Goal: Transaction & Acquisition: Purchase product/service

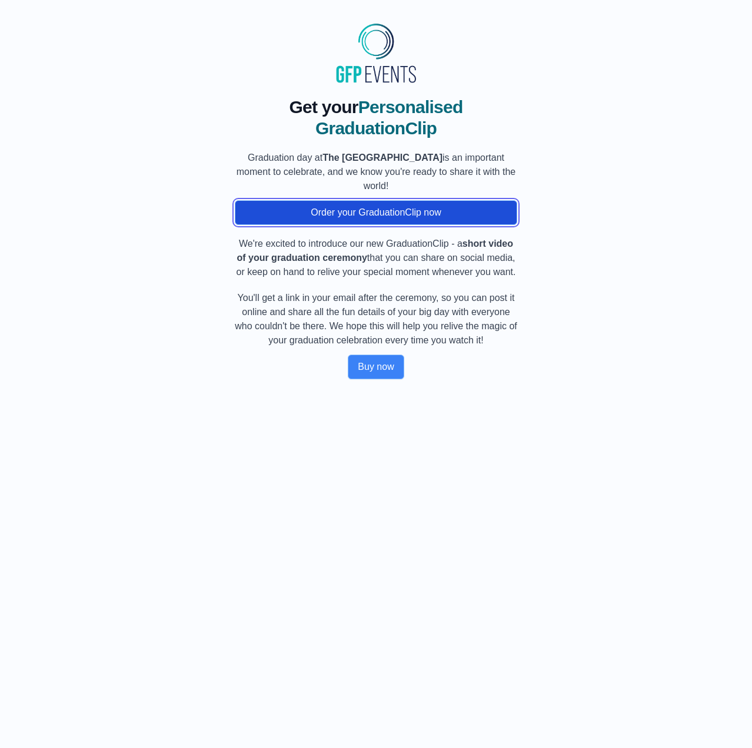
click at [348, 205] on button "Order your GraduationClip now" at bounding box center [376, 212] width 283 height 25
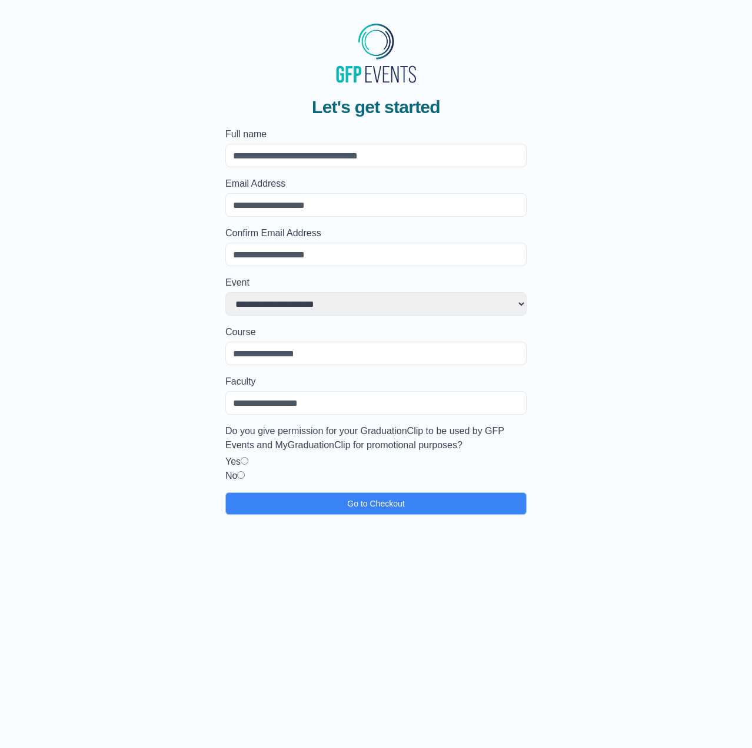
click at [307, 154] on input "Full name" at bounding box center [375, 156] width 301 height 24
type input "*********"
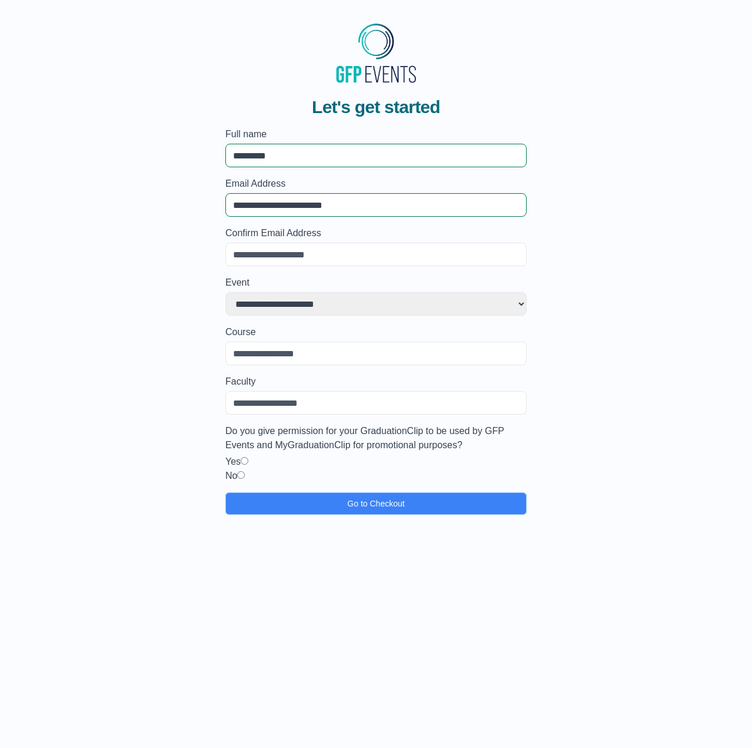
type input "**********"
click at [265, 261] on input "Confirm Email Address" at bounding box center [375, 255] width 301 height 24
paste input "**********"
type input "**********"
click at [315, 297] on select "**********" at bounding box center [375, 304] width 301 height 24
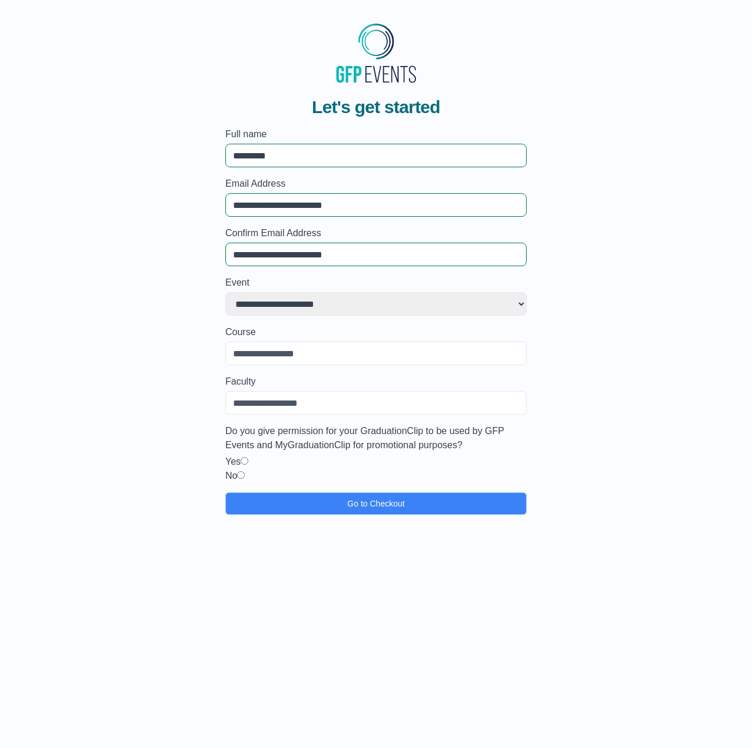
select select "**********"
click at [225, 292] on select "**********" at bounding box center [375, 304] width 301 height 24
click at [288, 350] on input "Course" at bounding box center [375, 353] width 301 height 24
type input "**********"
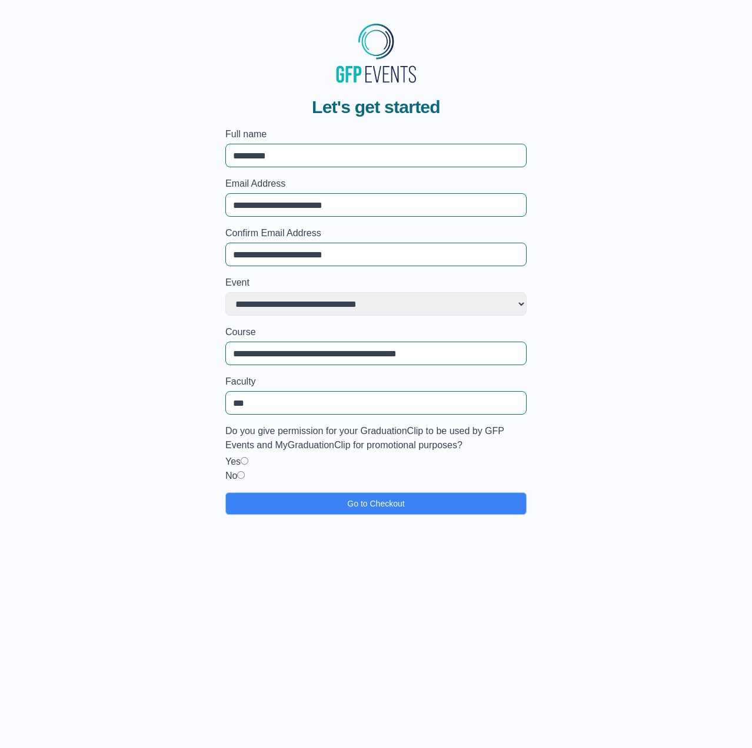
type input "***"
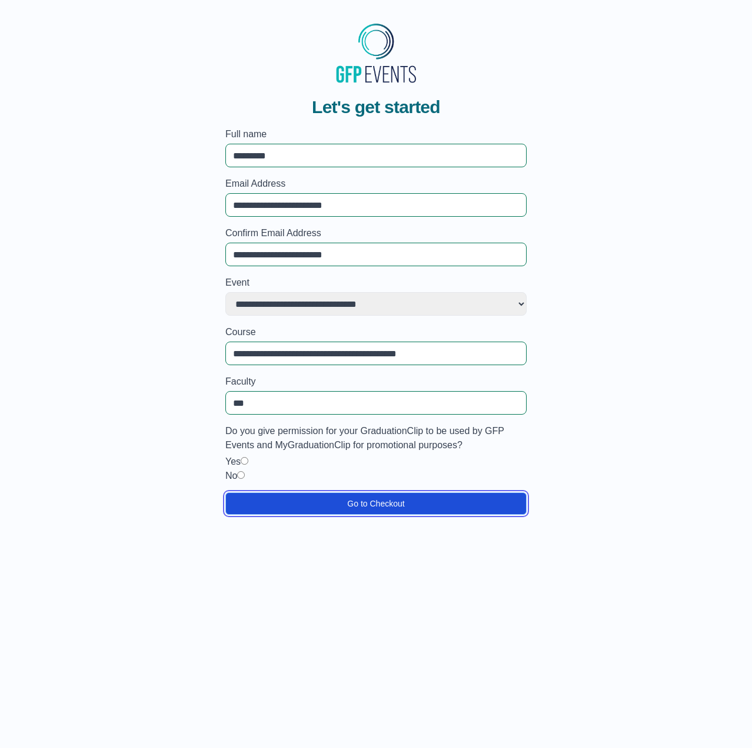
click at [321, 496] on button "Go to Checkout" at bounding box center [375, 503] width 301 height 22
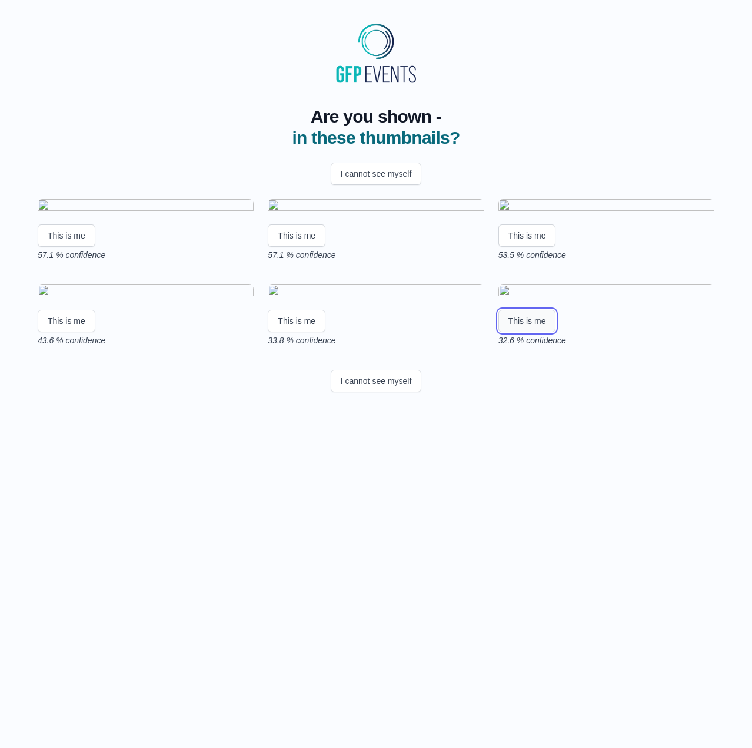
click at [536, 332] on button "This is me" at bounding box center [528, 321] width 58 height 22
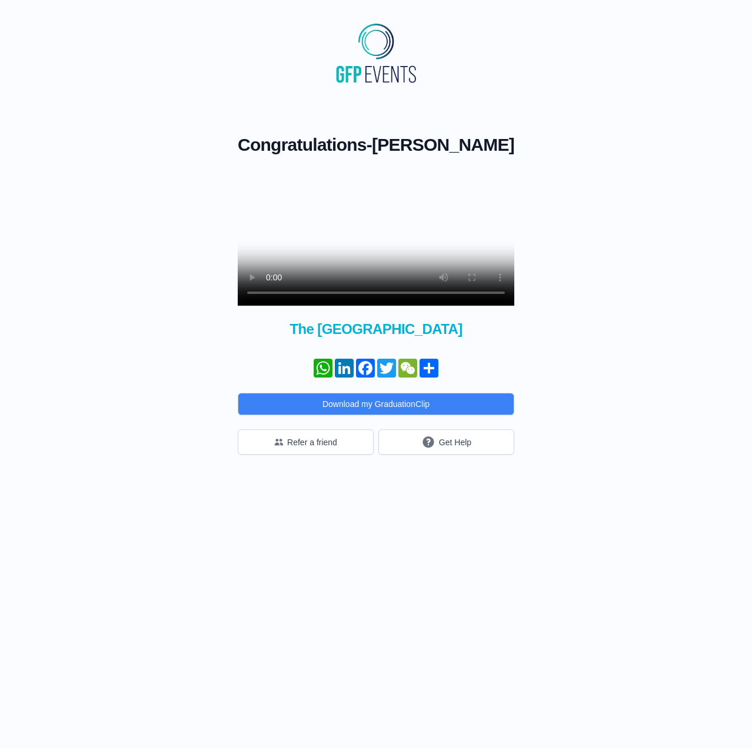
click at [472, 231] on video at bounding box center [376, 236] width 277 height 138
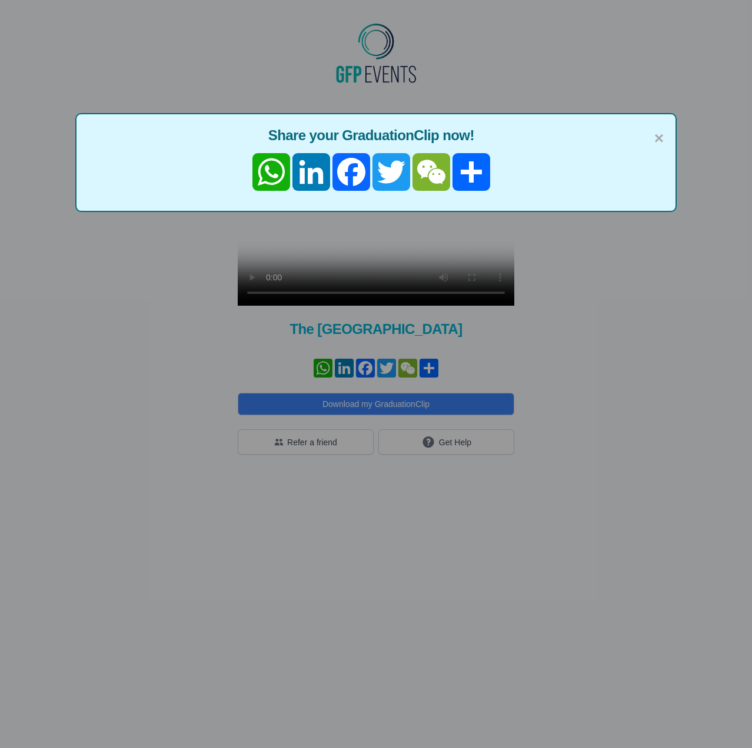
drag, startPoint x: 147, startPoint y: 453, endPoint x: 142, endPoint y: 467, distance: 14.9
click at [147, 453] on div "× Share your GraduationClip now! WhatsApp LinkedIn Facebook Twitter WeChat Share" at bounding box center [376, 374] width 752 height 748
click at [663, 138] on span "×" at bounding box center [659, 138] width 9 height 25
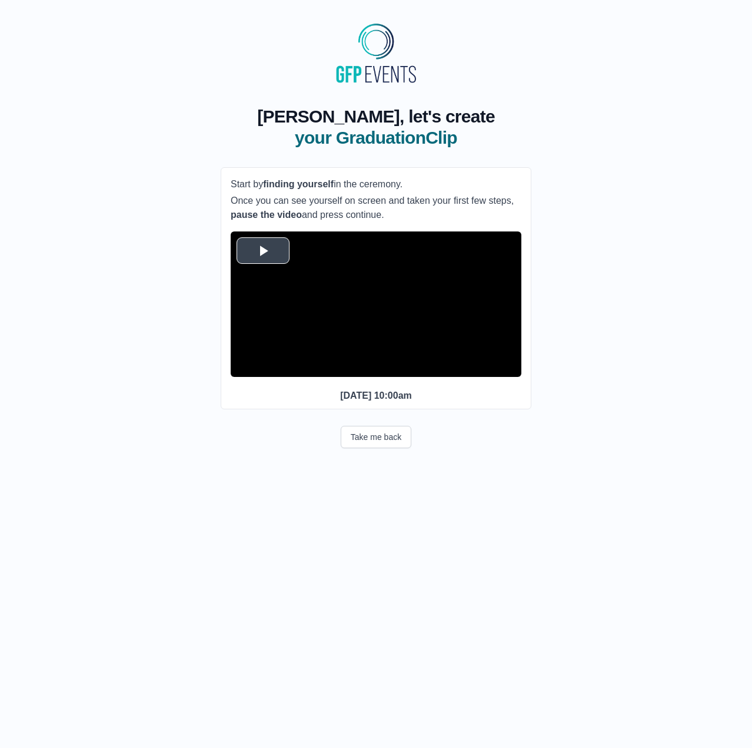
click at [263, 251] on span "Video Player" at bounding box center [263, 251] width 0 height 0
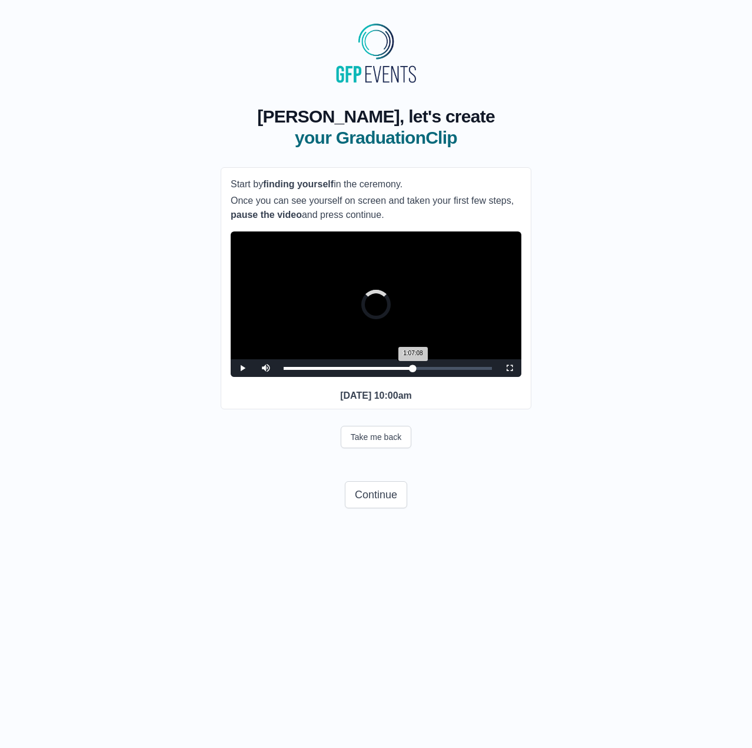
click at [411, 370] on div "1:07:08 Progress : 0%" at bounding box center [349, 368] width 130 height 3
click at [243, 368] on span "Video Player" at bounding box center [243, 368] width 0 height 0
click at [412, 370] on div "1:06:24 Progress : 0%" at bounding box center [348, 368] width 128 height 3
click at [414, 370] on div "1:09:54 Progress : 0%" at bounding box center [349, 368] width 131 height 3
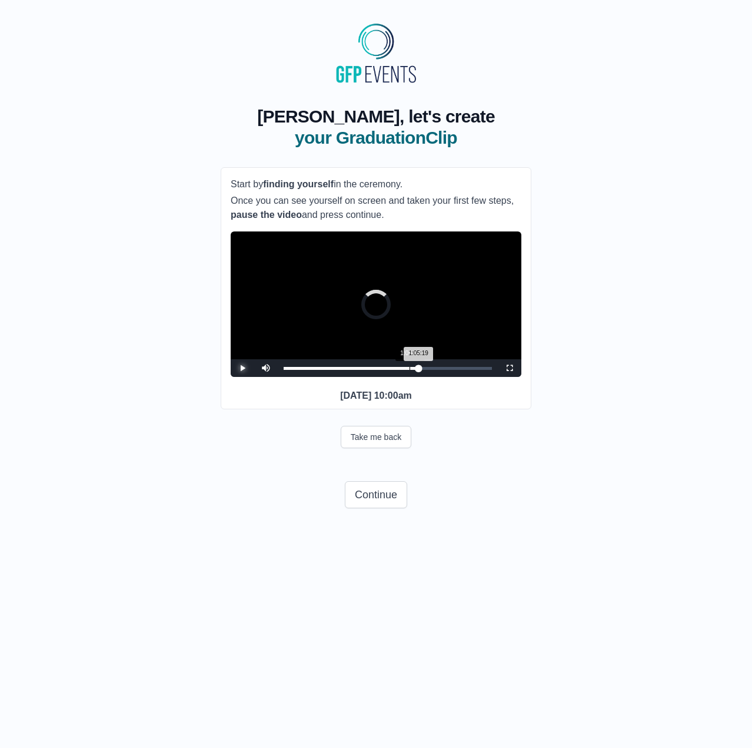
click at [410, 377] on div "Loaded : 0% 1:05:19 1:05:19 Progress : 0%" at bounding box center [388, 368] width 220 height 18
click at [410, 370] on div "1:05:22 Progress : 0%" at bounding box center [347, 368] width 126 height 3
click at [413, 370] on div "1:07:29 Progress : 0%" at bounding box center [349, 368] width 130 height 3
click at [243, 368] on span "Video Player" at bounding box center [243, 368] width 0 height 0
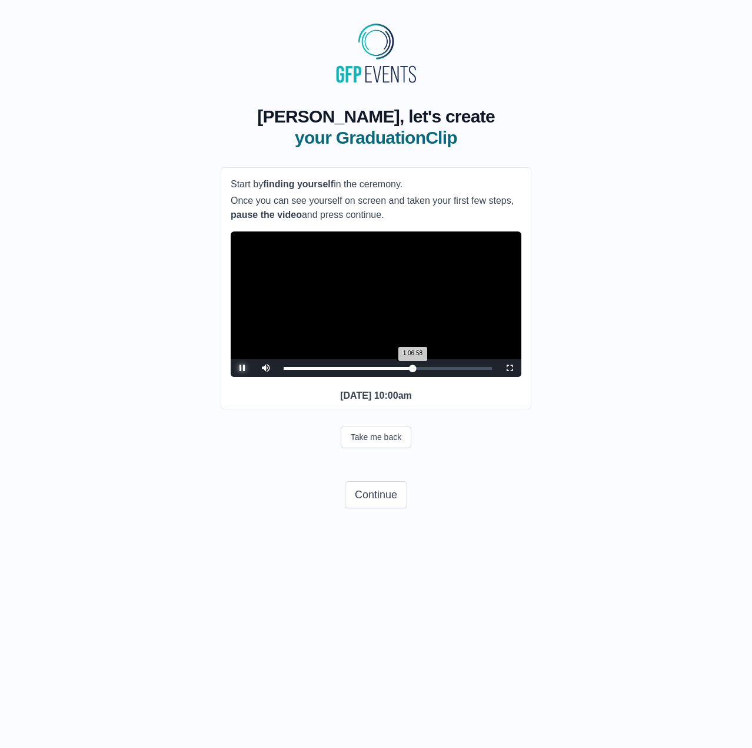
click at [411, 370] on div "1:06:58 Progress : 0%" at bounding box center [348, 368] width 129 height 3
click at [405, 370] on div "1:02:53" at bounding box center [405, 368] width 1 height 3
click at [405, 370] on div "1:02:53 Progress : 0%" at bounding box center [344, 368] width 121 height 3
click at [409, 370] on div "1:04:44 Progress : 0%" at bounding box center [346, 368] width 125 height 3
click at [409, 370] on div "1:05:57 Progress : 0%" at bounding box center [347, 368] width 127 height 3
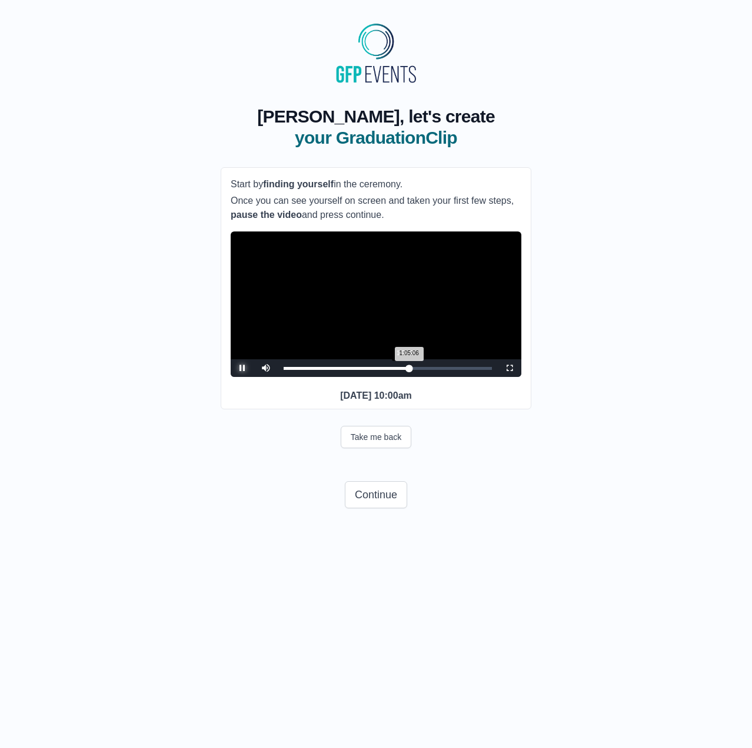
click at [406, 370] on div "1:05:06 Progress : 0%" at bounding box center [346, 368] width 125 height 3
click at [406, 370] on div "1:04:24 Progress : 0%" at bounding box center [345, 368] width 122 height 3
click at [409, 370] on div "1:04:43 Progress : 0%" at bounding box center [346, 368] width 125 height 3
click at [410, 370] on div "1:05:19 Progress : 0%" at bounding box center [347, 368] width 126 height 3
click at [410, 370] on div "1:05:22 Progress : 0%" at bounding box center [347, 368] width 126 height 3
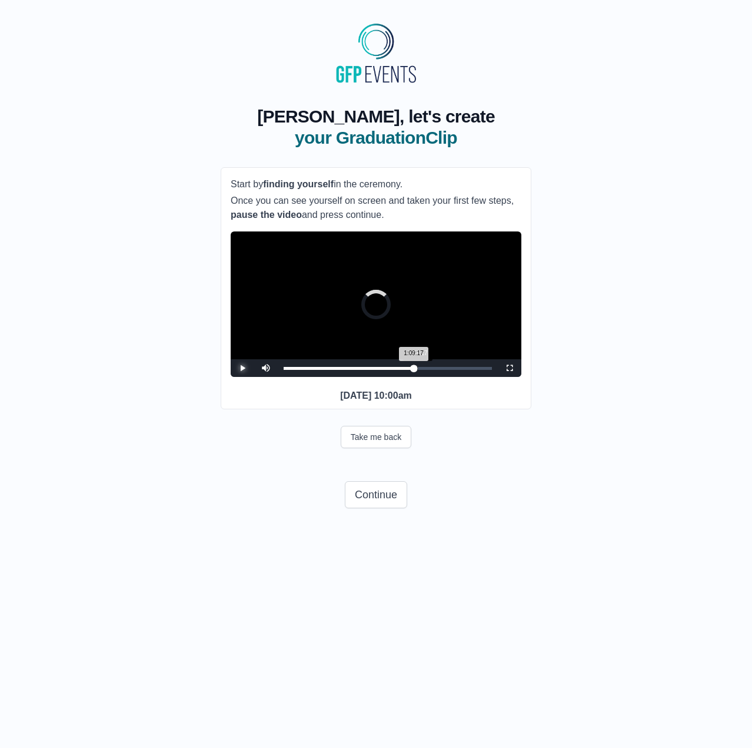
click at [414, 370] on div "1:09:17 Progress : 0%" at bounding box center [349, 368] width 130 height 3
click at [407, 370] on div "1:04:06" at bounding box center [407, 368] width 1 height 3
click at [510, 368] on span "Video Player" at bounding box center [510, 368] width 0 height 0
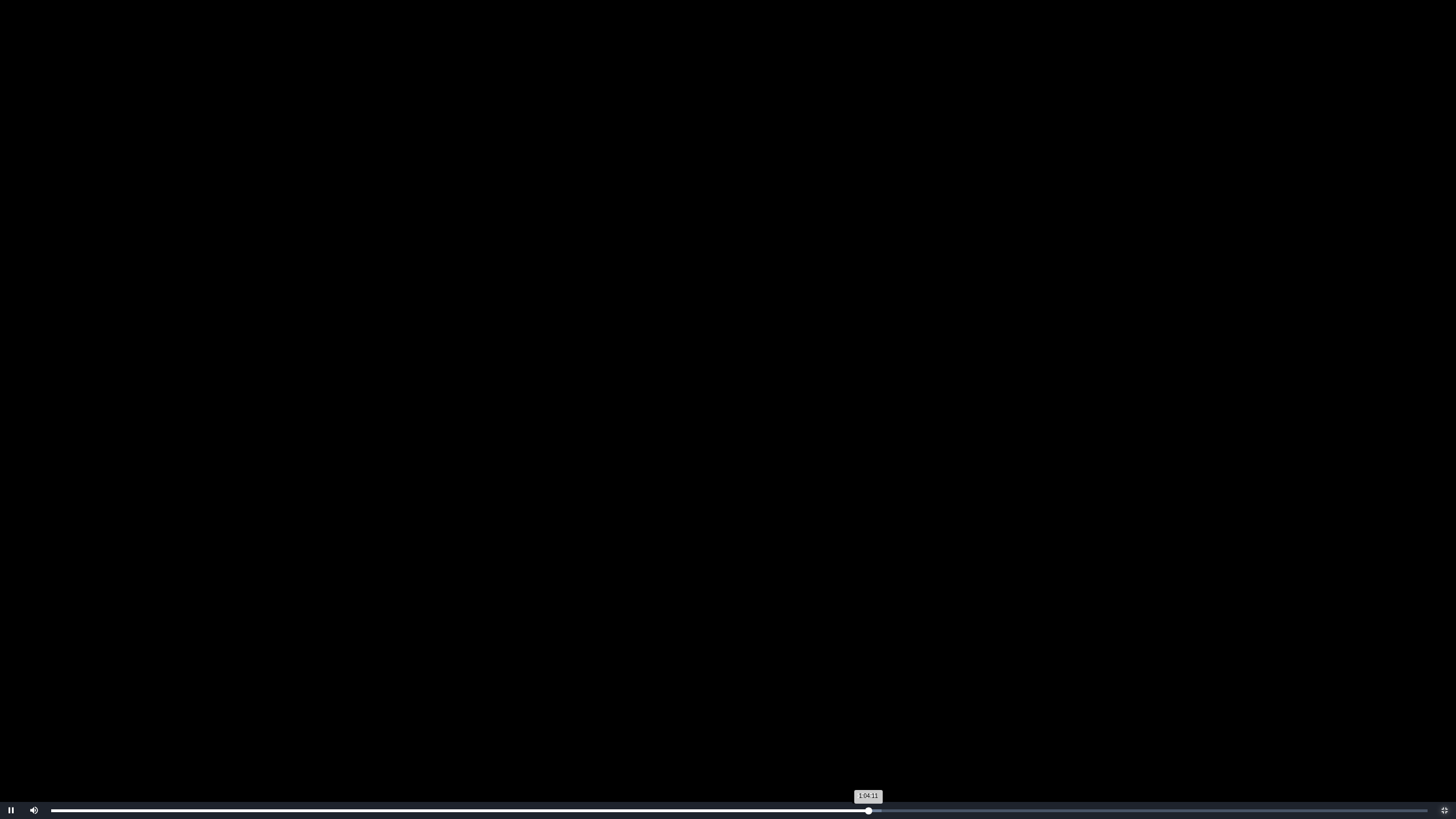
click at [727, 721] on div "1:04:11 Progress : 0%" at bounding box center [460, 810] width 817 height 3
click at [727, 721] on div "1:03:53 Progress : 0%" at bounding box center [458, 810] width 814 height 3
click at [727, 721] on div "Loaded : 0% 1:04:20 1:03:39 Progress : 0%" at bounding box center [739, 810] width 1377 height 3
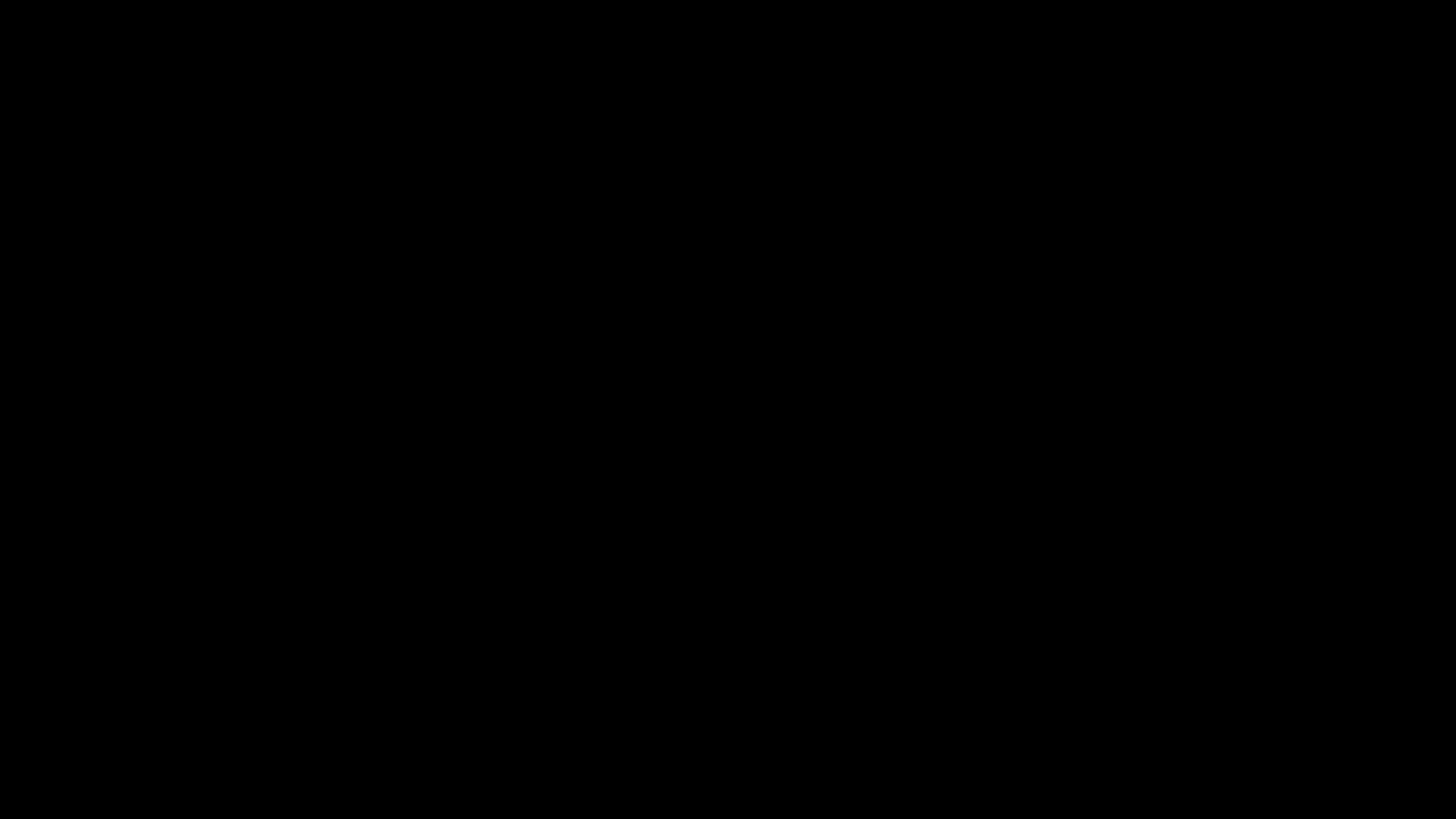
click at [727, 721] on div "1:04:24 Progress : 0%" at bounding box center [461, 810] width 820 height 3
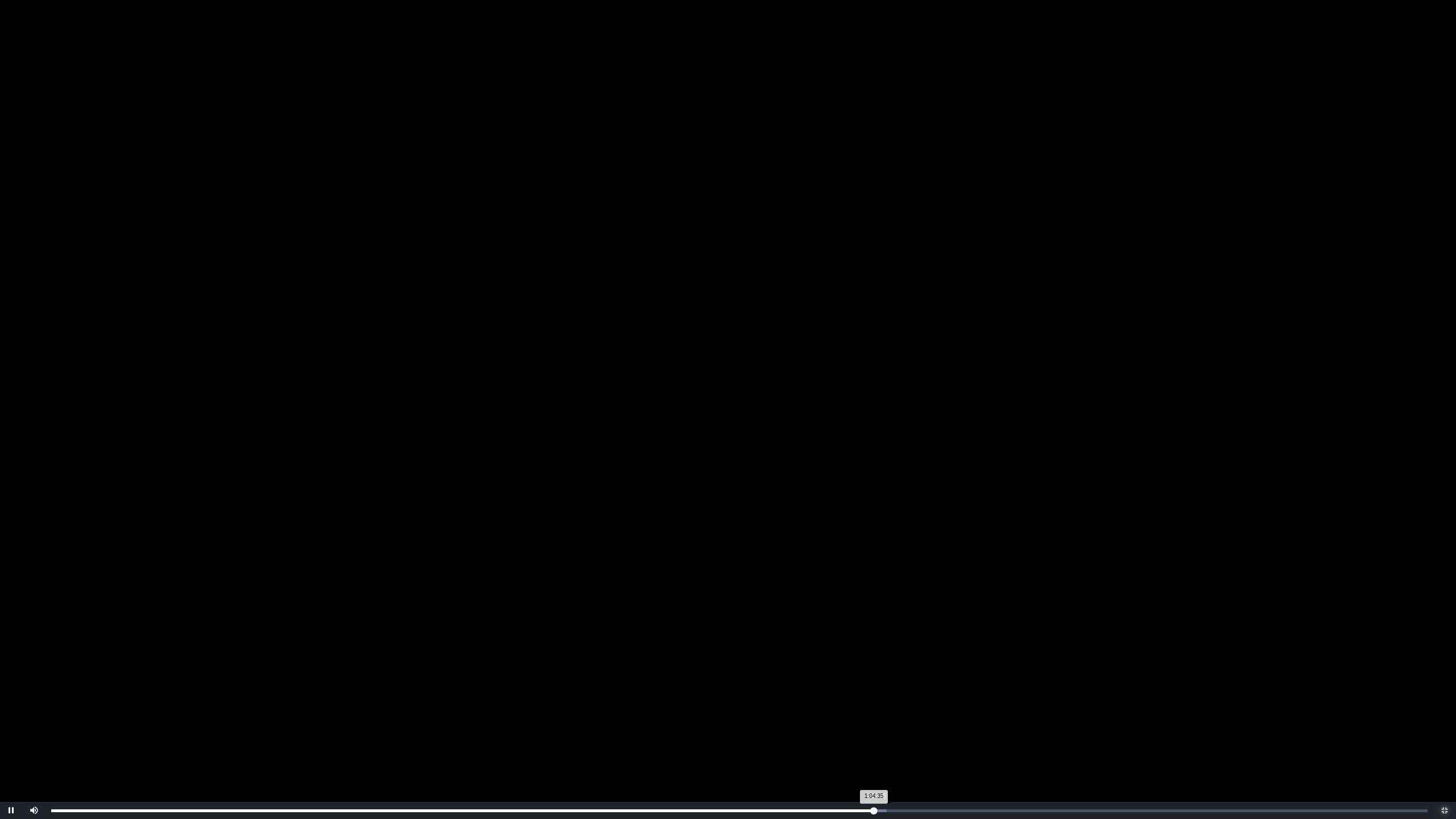
click at [727, 721] on div "1:04:35 Progress : 0%" at bounding box center [463, 810] width 823 height 3
click at [727, 721] on div "1:04:45 Progress : 0%" at bounding box center [464, 810] width 825 height 3
click at [727, 721] on div "1:05:11 Progress : 0%" at bounding box center [465, 810] width 828 height 3
click at [727, 721] on div "1:05:12 Progress : 0%" at bounding box center [466, 810] width 830 height 3
click at [727, 721] on div "Loaded : 0% 1:05:46 1:05:46 Progress : 0%" at bounding box center [739, 810] width 1377 height 3
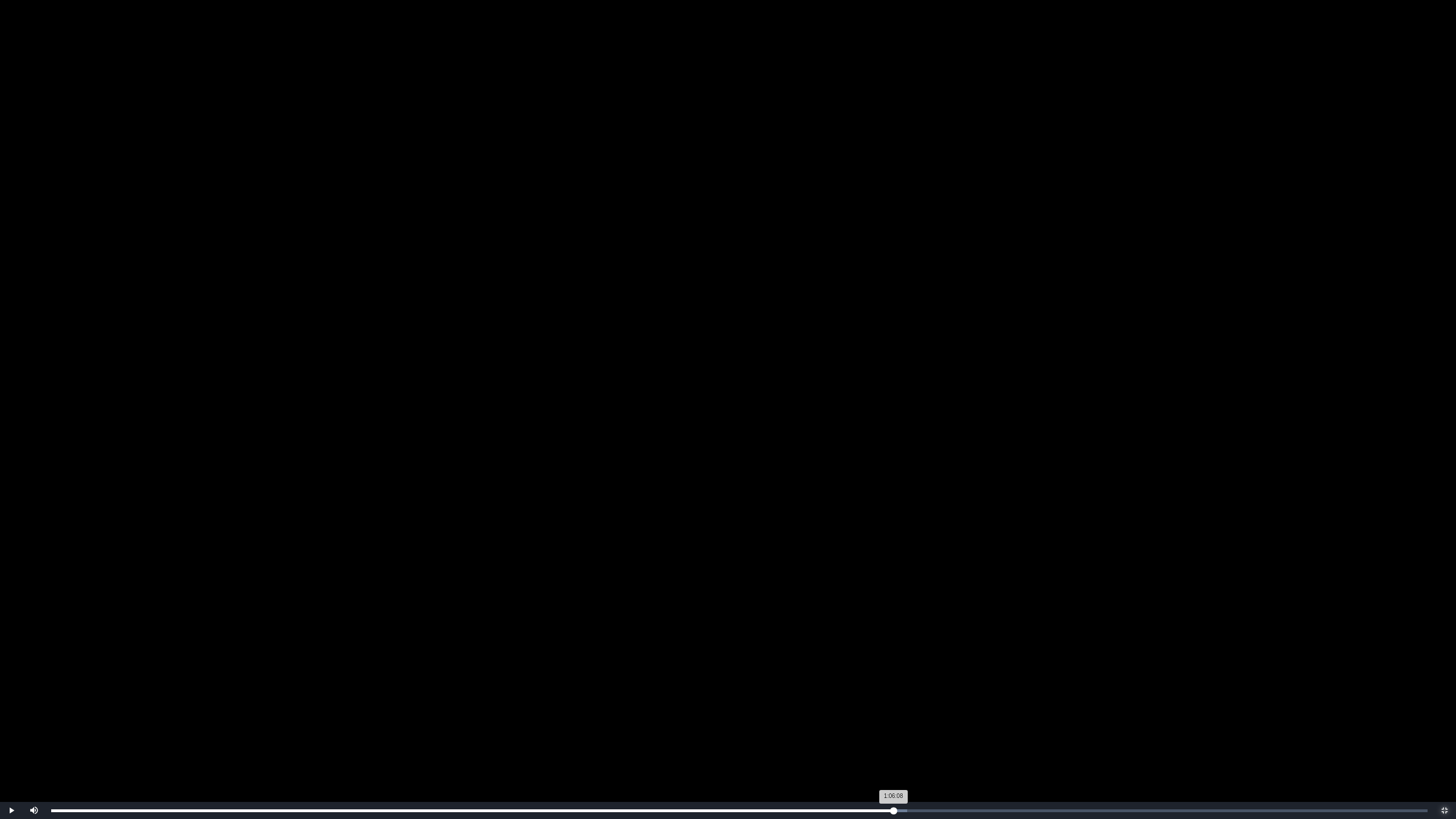
click at [727, 721] on div "Loaded : 0% 1:06:08 1:06:08 Progress : 0%" at bounding box center [739, 810] width 1377 height 3
click at [727, 721] on div "Loaded : 0% 1:06:48 1:06:50 Progress : 0%" at bounding box center [739, 810] width 1377 height 3
click at [727, 721] on div "1:06:52 Progress : 0%" at bounding box center [476, 810] width 851 height 3
click at [727, 721] on span "Video Player" at bounding box center [1444, 810] width 0 height 0
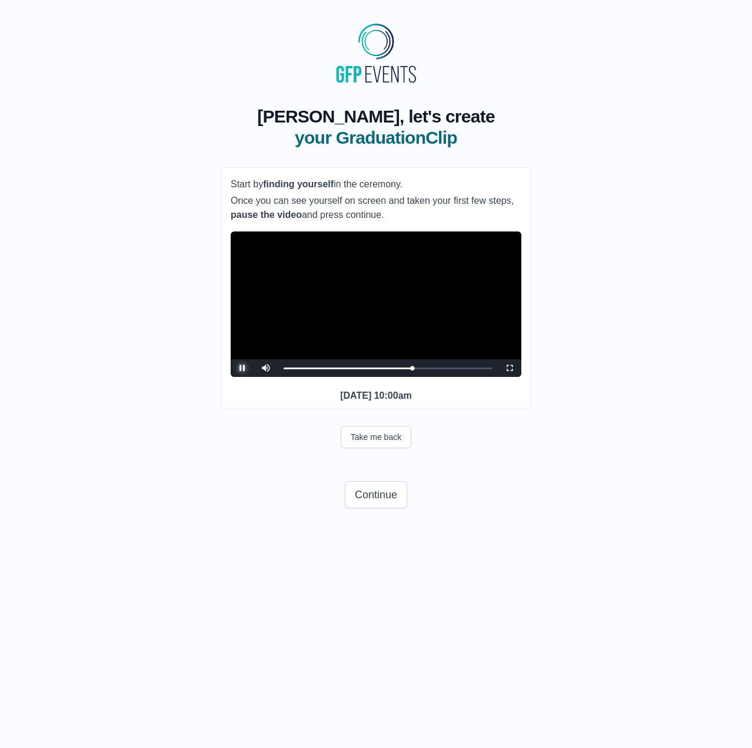
click at [243, 368] on span "Video Player" at bounding box center [243, 368] width 0 height 0
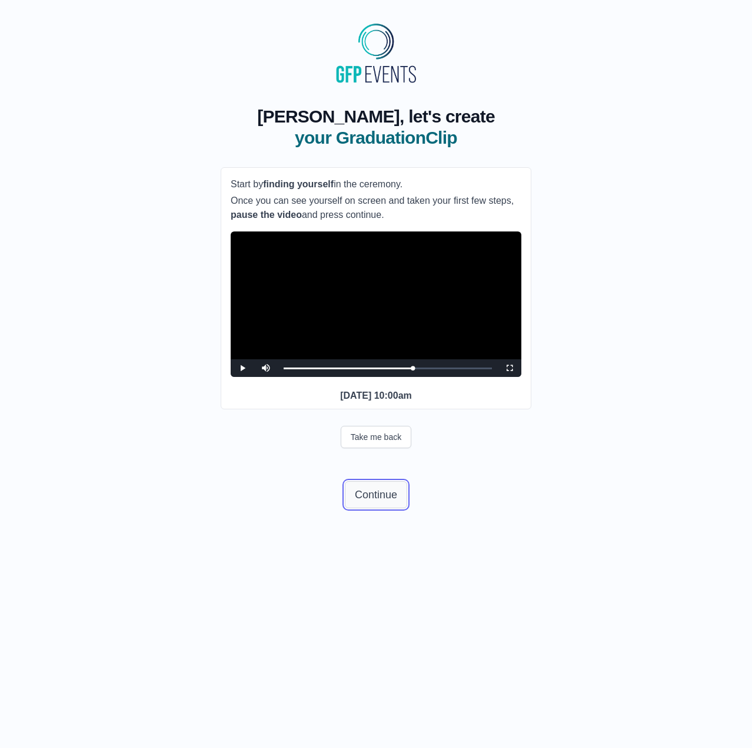
click at [380, 508] on button "Continue" at bounding box center [376, 494] width 62 height 27
click at [213, 442] on div "**********" at bounding box center [376, 301] width 715 height 428
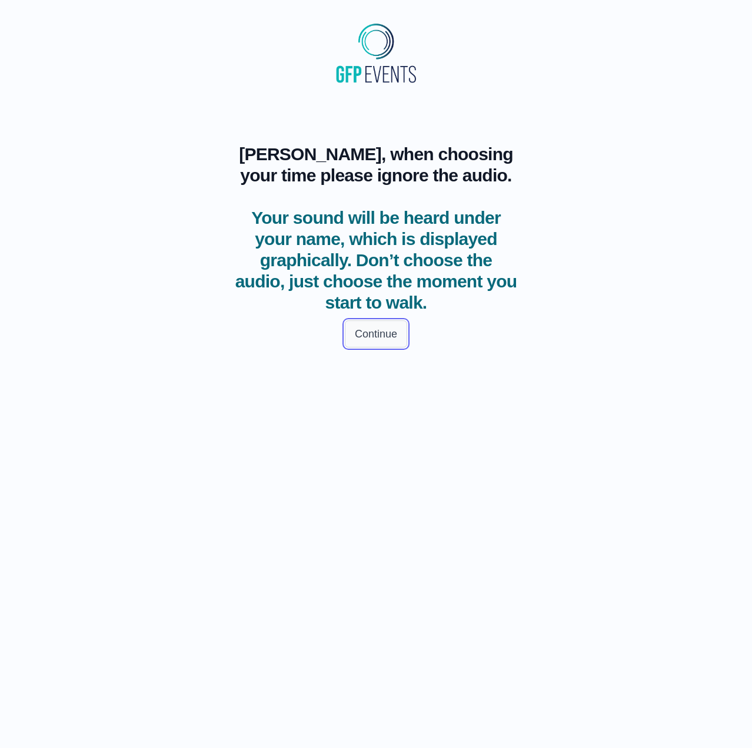
click at [367, 336] on button "Continue" at bounding box center [376, 333] width 62 height 27
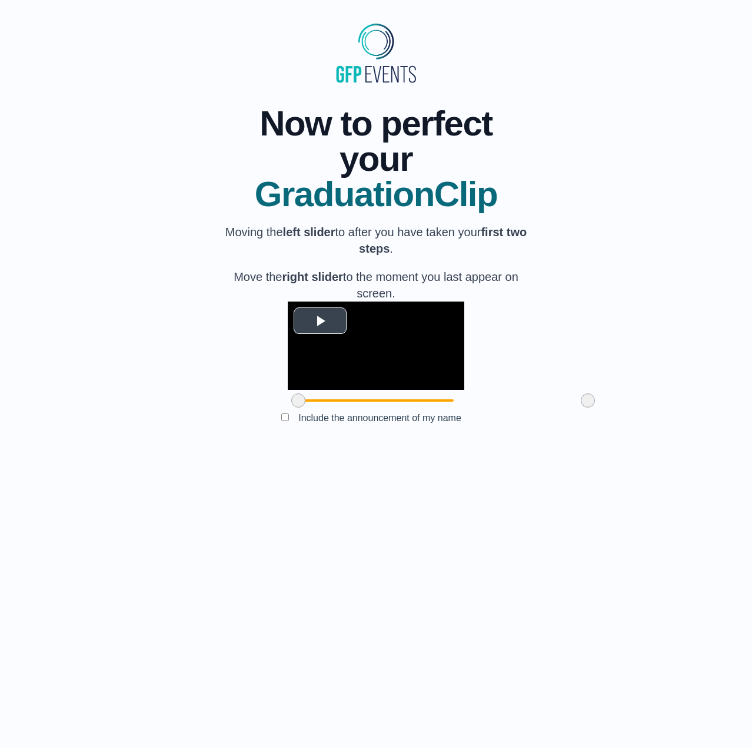
click at [320, 321] on span "Video Player" at bounding box center [320, 321] width 0 height 0
drag, startPoint x: 522, startPoint y: 487, endPoint x: 533, endPoint y: 497, distance: 15.0
click at [535, 447] on div "**********" at bounding box center [376, 267] width 715 height 360
click at [366, 390] on video "Video Player" at bounding box center [376, 345] width 177 height 88
drag, startPoint x: 522, startPoint y: 488, endPoint x: 533, endPoint y: 489, distance: 11.2
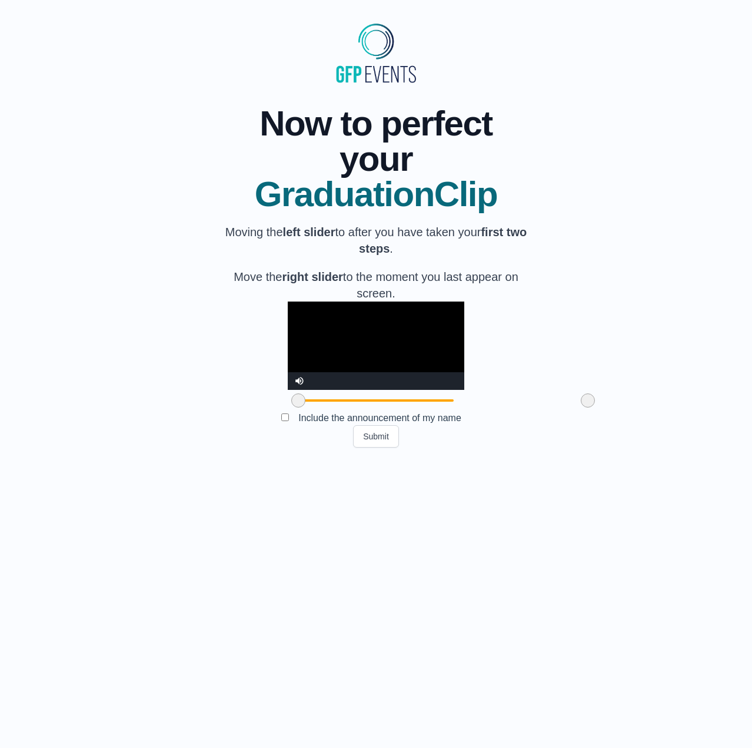
click at [533, 447] on div "**********" at bounding box center [376, 267] width 715 height 360
click at [366, 390] on video "Video Player" at bounding box center [376, 345] width 177 height 88
click at [355, 390] on video "Video Player" at bounding box center [376, 345] width 177 height 88
drag, startPoint x: 232, startPoint y: 486, endPoint x: 180, endPoint y: 474, distance: 53.1
click at [180, 447] on div "**********" at bounding box center [376, 267] width 715 height 360
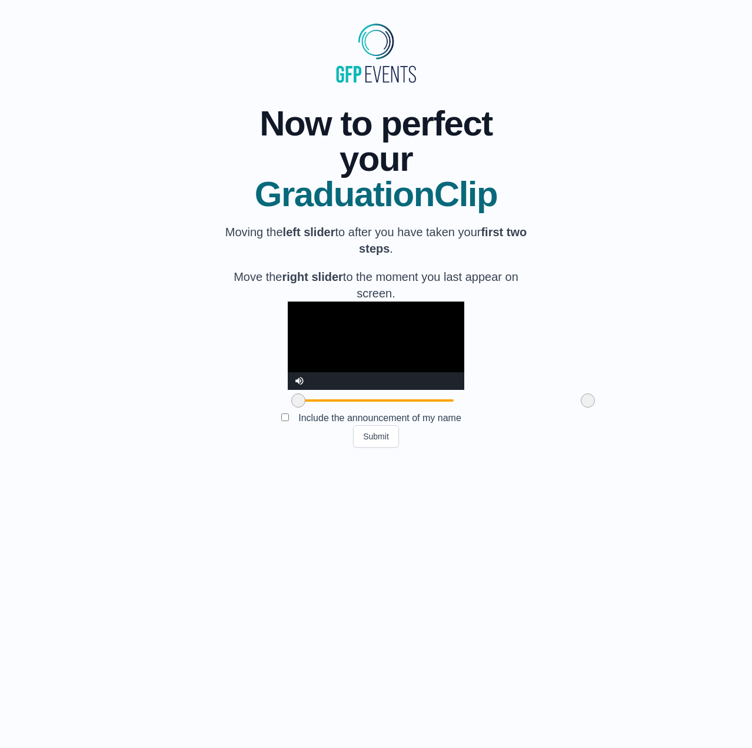
click at [424, 390] on video "Video Player" at bounding box center [376, 345] width 177 height 88
click at [427, 390] on video "Video Player" at bounding box center [376, 345] width 177 height 88
click at [299, 390] on video "Video Player" at bounding box center [376, 345] width 177 height 88
click at [375, 447] on button "Submit" at bounding box center [376, 436] width 46 height 22
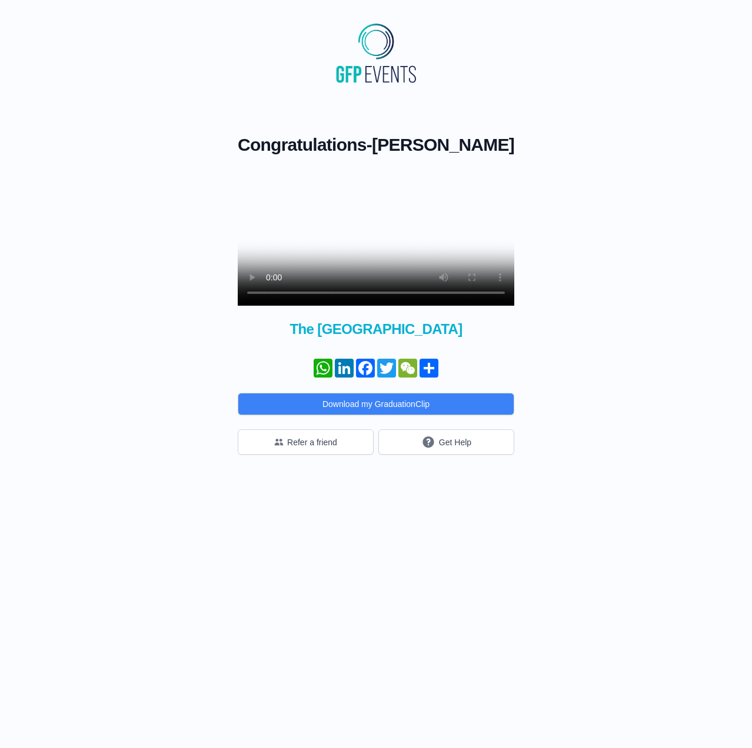
click at [546, 270] on div "Congratulations - [PERSON_NAME] × Share your GraduationClip now! WhatsApp Linke…" at bounding box center [376, 270] width 715 height 367
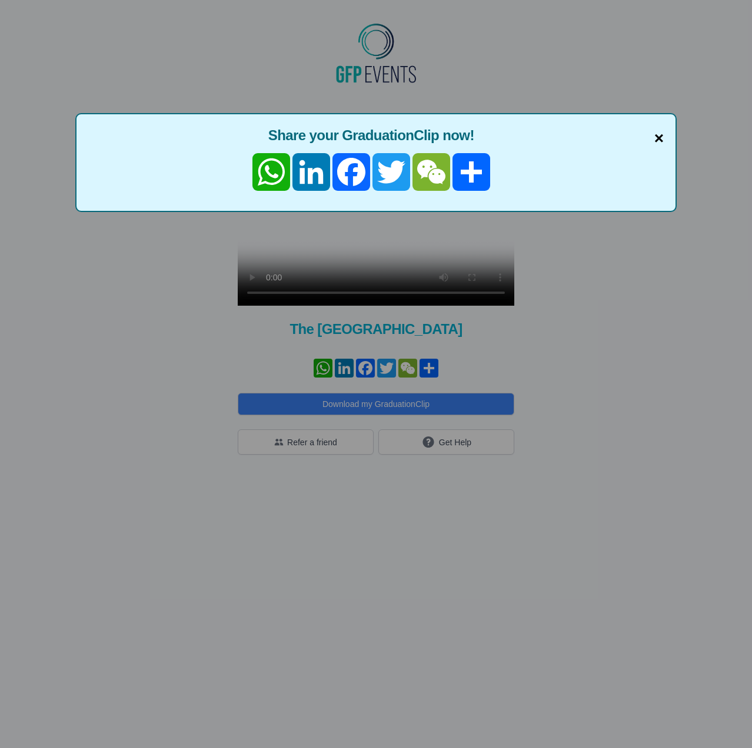
click at [660, 140] on span "×" at bounding box center [659, 138] width 9 height 25
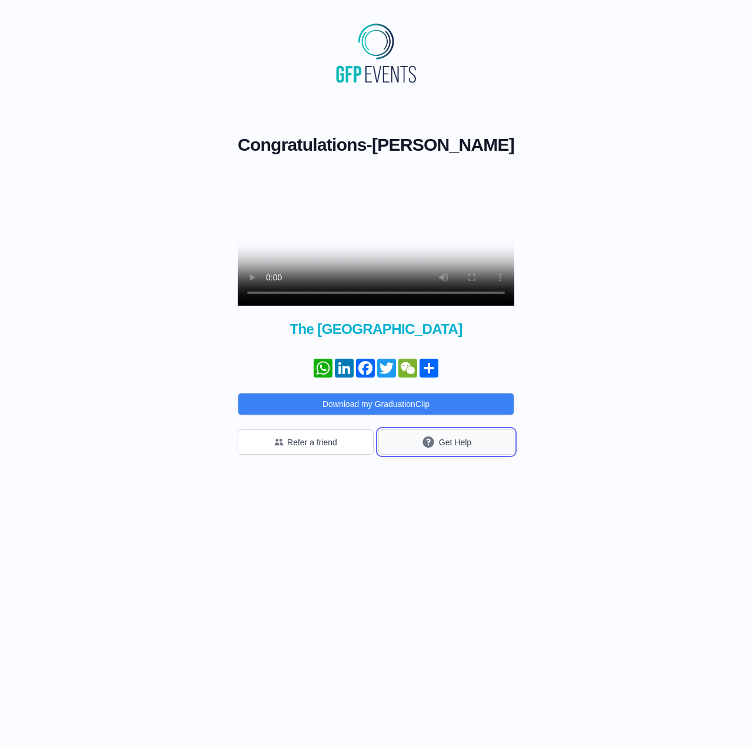
click at [476, 454] on button "Get Help" at bounding box center [447, 441] width 136 height 25
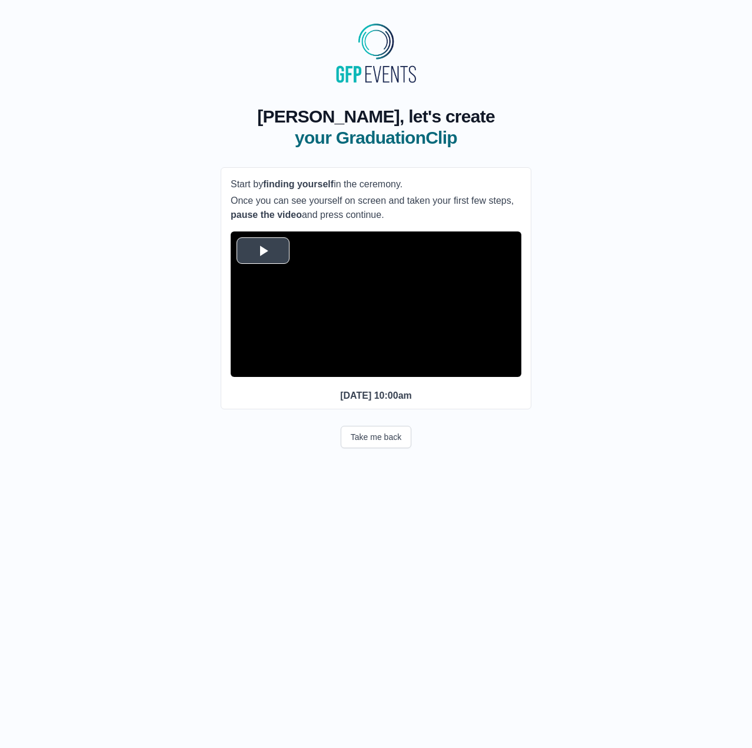
click at [263, 251] on span "Video Player" at bounding box center [263, 251] width 0 height 0
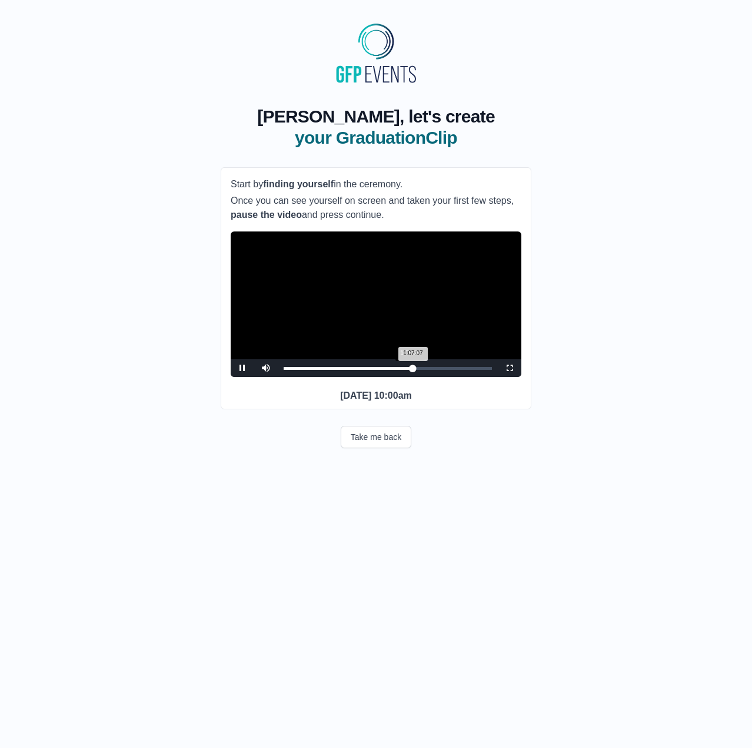
click at [410, 370] on div "1:07:07 Progress : 0%" at bounding box center [349, 368] width 130 height 3
click at [410, 370] on div "1:06:51 Progress : 0%" at bounding box center [347, 368] width 126 height 3
click at [243, 368] on span "Video Player" at bounding box center [243, 368] width 0 height 0
click at [413, 370] on div "1:07:07 Progress : 0%" at bounding box center [349, 368] width 130 height 3
click at [243, 368] on span "Video Player" at bounding box center [243, 368] width 0 height 0
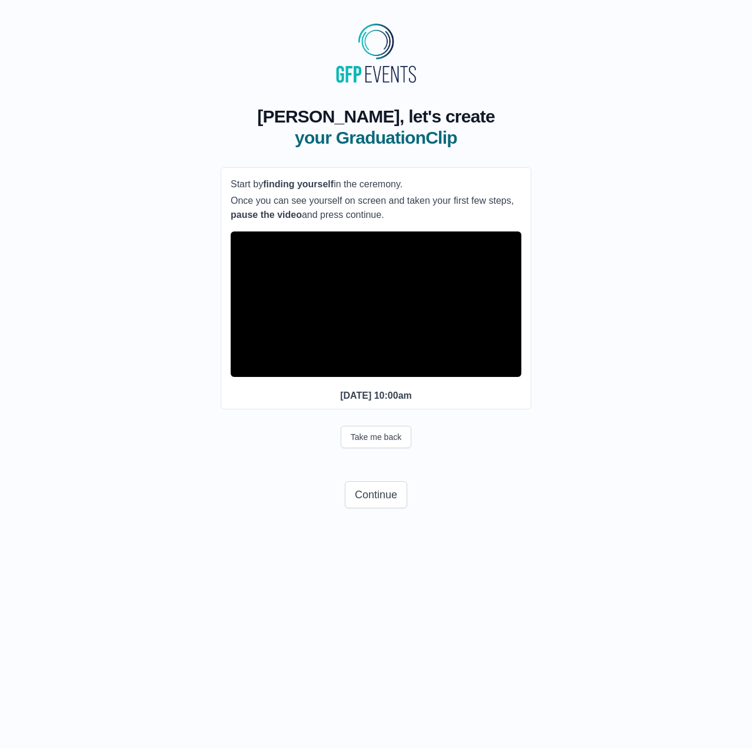
click at [243, 368] on span "Video Player" at bounding box center [243, 368] width 0 height 0
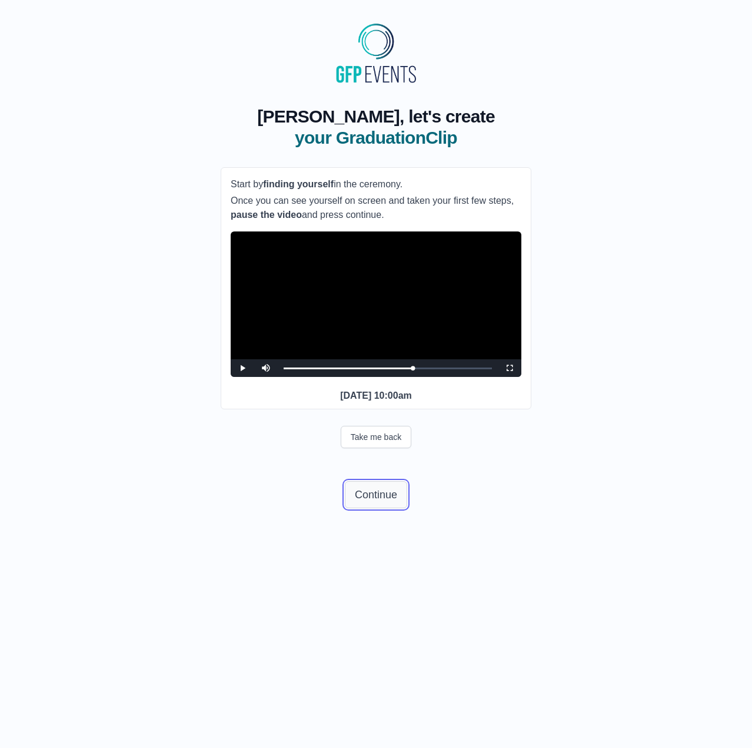
click at [383, 508] on button "Continue" at bounding box center [376, 494] width 62 height 27
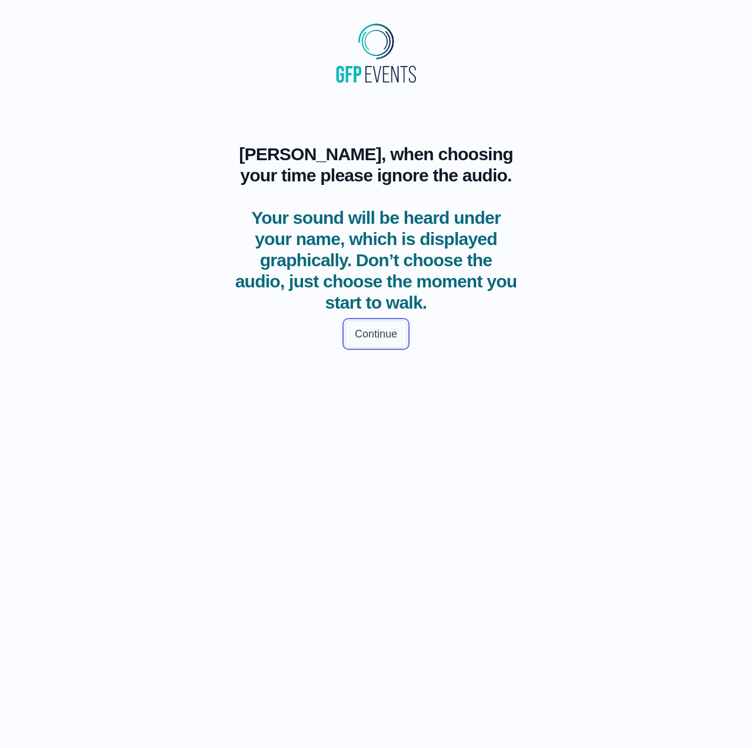
click at [397, 340] on button "Continue" at bounding box center [376, 333] width 62 height 27
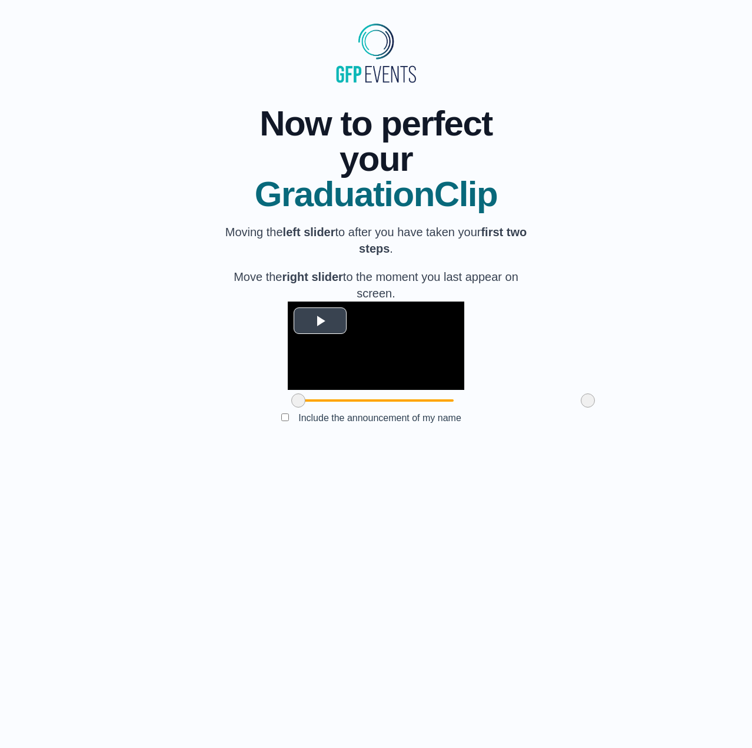
click at [320, 321] on span "Video Player" at bounding box center [320, 321] width 0 height 0
click at [386, 390] on video "Video Player" at bounding box center [376, 345] width 177 height 88
click at [360, 390] on video "Video Player" at bounding box center [376, 345] width 177 height 88
click at [291, 407] on span at bounding box center [298, 400] width 14 height 14
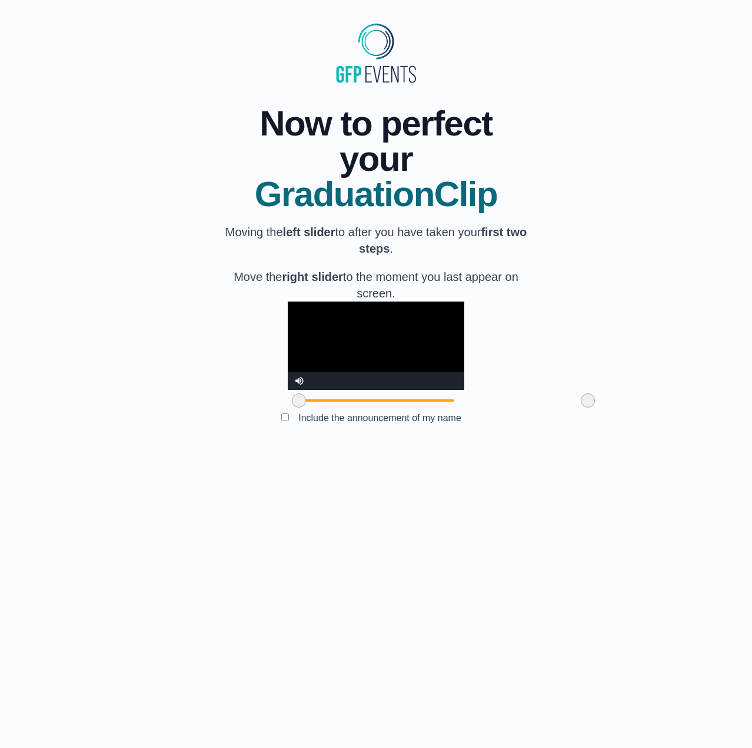
drag, startPoint x: 232, startPoint y: 487, endPoint x: 238, endPoint y: 486, distance: 6.6
click at [292, 407] on span at bounding box center [299, 400] width 14 height 14
drag, startPoint x: 238, startPoint y: 486, endPoint x: 198, endPoint y: 489, distance: 40.2
click at [198, 447] on div "**********" at bounding box center [376, 267] width 715 height 360
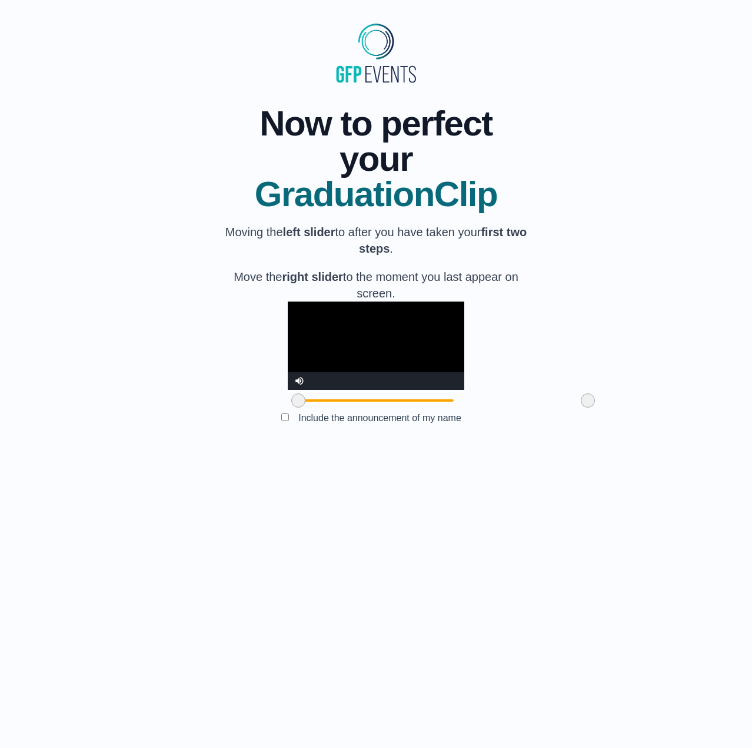
click at [288, 390] on video "Video Player" at bounding box center [376, 345] width 177 height 88
click at [296, 390] on video "Video Player" at bounding box center [376, 345] width 177 height 88
drag, startPoint x: 514, startPoint y: 487, endPoint x: 506, endPoint y: 489, distance: 7.9
click at [573, 407] on span at bounding box center [580, 400] width 14 height 14
click at [578, 407] on span at bounding box center [585, 400] width 14 height 14
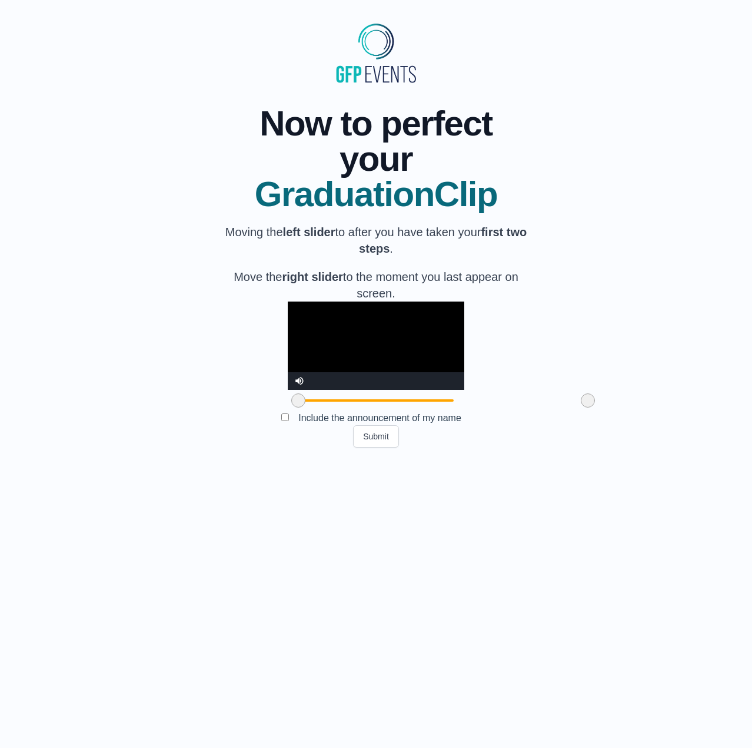
drag, startPoint x: 511, startPoint y: 489, endPoint x: 518, endPoint y: 487, distance: 7.2
click at [581, 407] on span at bounding box center [588, 400] width 14 height 14
click at [362, 390] on video "Video Player" at bounding box center [376, 345] width 177 height 88
click at [361, 390] on video "Video Player" at bounding box center [376, 345] width 177 height 88
drag, startPoint x: 516, startPoint y: 485, endPoint x: 500, endPoint y: 490, distance: 16.8
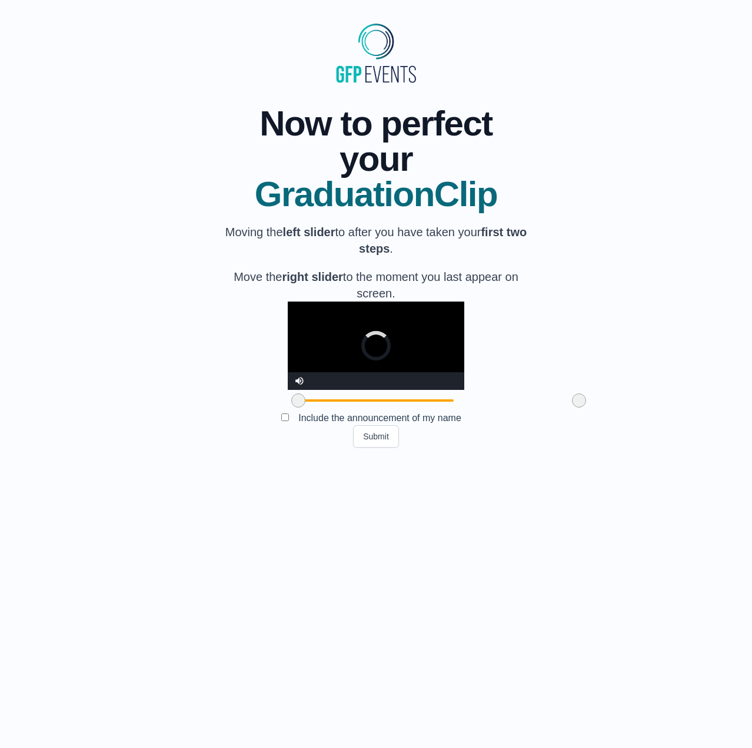
click at [572, 407] on span at bounding box center [579, 400] width 14 height 14
click at [563, 411] on div at bounding box center [573, 400] width 21 height 21
drag, startPoint x: 505, startPoint y: 489, endPoint x: 476, endPoint y: 492, distance: 29.1
click at [543, 407] on span at bounding box center [550, 400] width 14 height 14
click at [441, 390] on video "Video Player" at bounding box center [376, 345] width 177 height 88
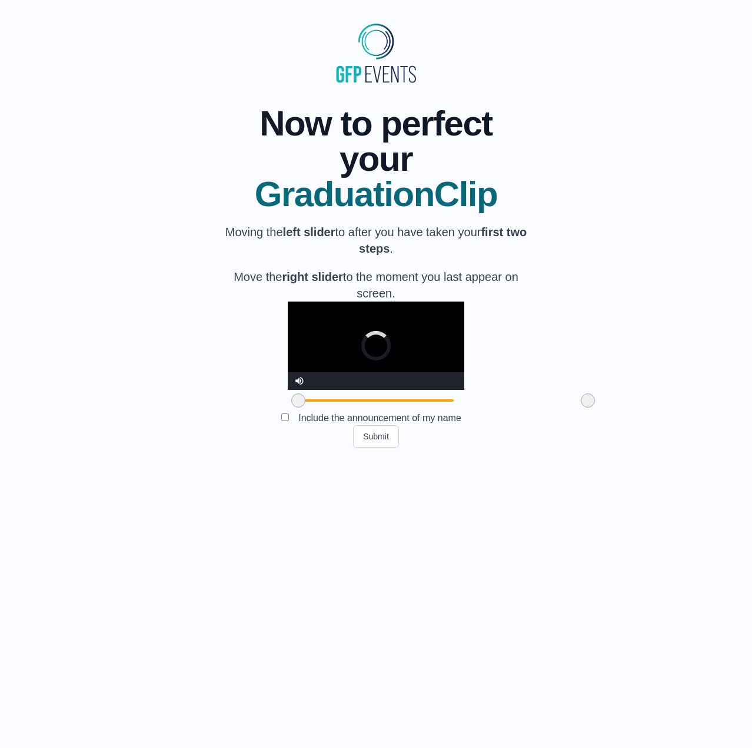
drag, startPoint x: 471, startPoint y: 487, endPoint x: 526, endPoint y: 491, distance: 55.5
click at [581, 407] on span at bounding box center [588, 400] width 14 height 14
click at [417, 390] on video "Video Player" at bounding box center [376, 345] width 177 height 88
click at [418, 390] on video "Video Player" at bounding box center [376, 345] width 177 height 88
click at [377, 447] on button "Submit" at bounding box center [376, 436] width 46 height 22
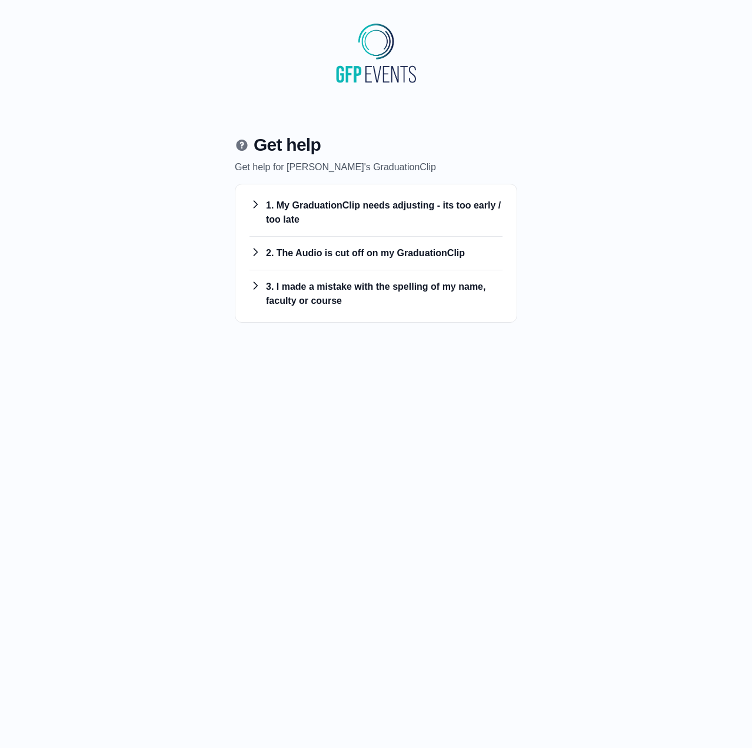
click at [324, 255] on h3 "2. The Audio is cut off on my GraduationClip" at bounding box center [376, 253] width 253 height 14
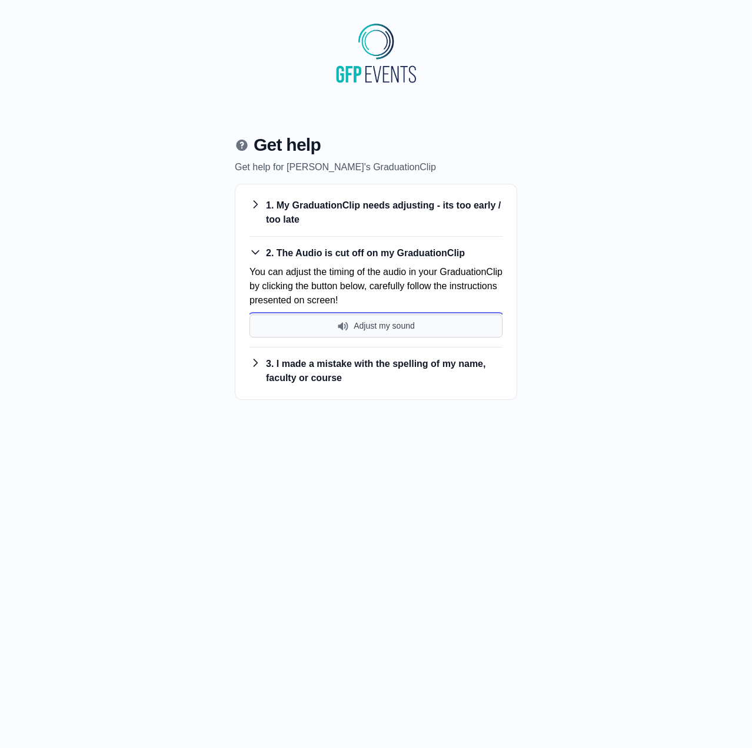
click at [380, 328] on button "Adjust my sound" at bounding box center [376, 325] width 253 height 23
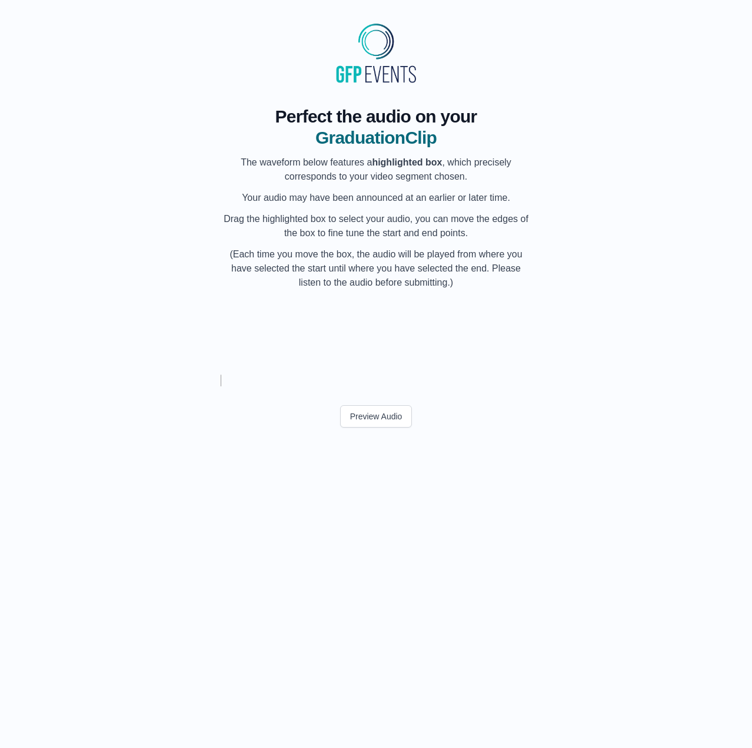
scroll to position [0, 58995]
click at [358, 415] on button "Preview Audio" at bounding box center [376, 416] width 72 height 22
click at [390, 418] on button "Preview Audio" at bounding box center [376, 416] width 72 height 22
click at [340, 348] on div "My Name" at bounding box center [342, 336] width 44 height 75
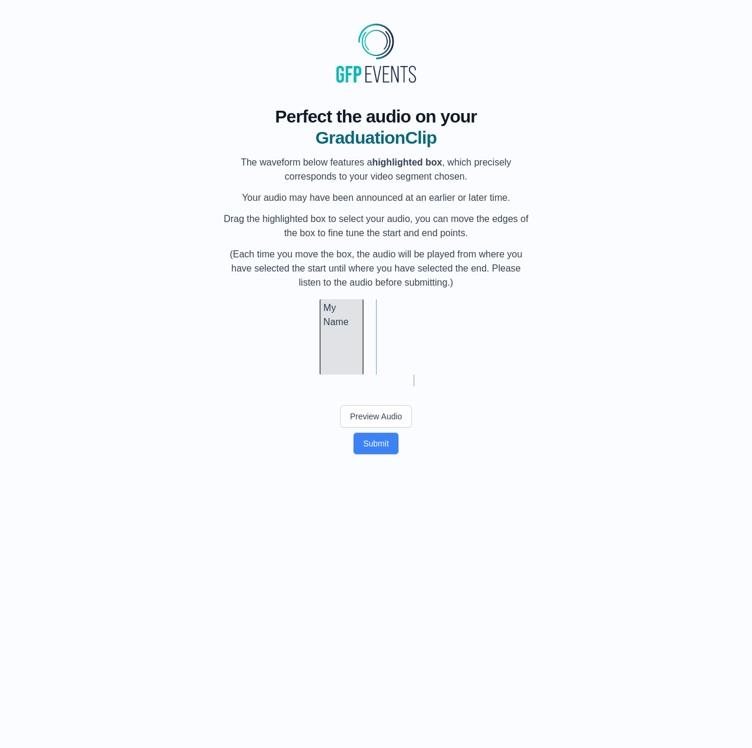
click at [351, 349] on div "My Name" at bounding box center [342, 336] width 44 height 75
click at [358, 347] on div "My Name" at bounding box center [352, 336] width 44 height 75
click at [380, 347] on div "My Name" at bounding box center [373, 336] width 44 height 75
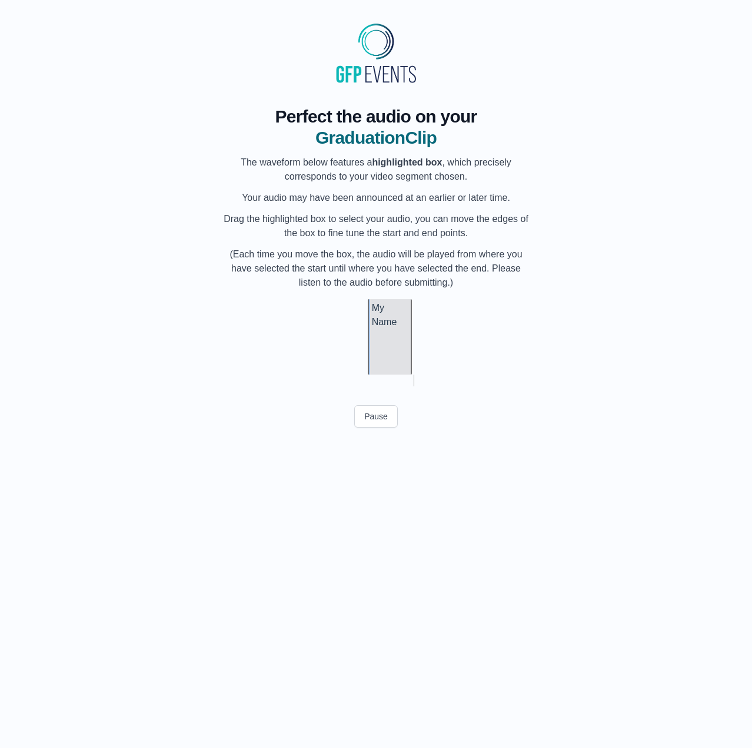
click at [393, 347] on div "My Name" at bounding box center [390, 336] width 44 height 75
click at [402, 346] on div "My Name" at bounding box center [391, 336] width 44 height 75
click at [390, 350] on div "My Name" at bounding box center [370, 336] width 44 height 75
click at [370, 348] on div "My Name" at bounding box center [363, 336] width 44 height 75
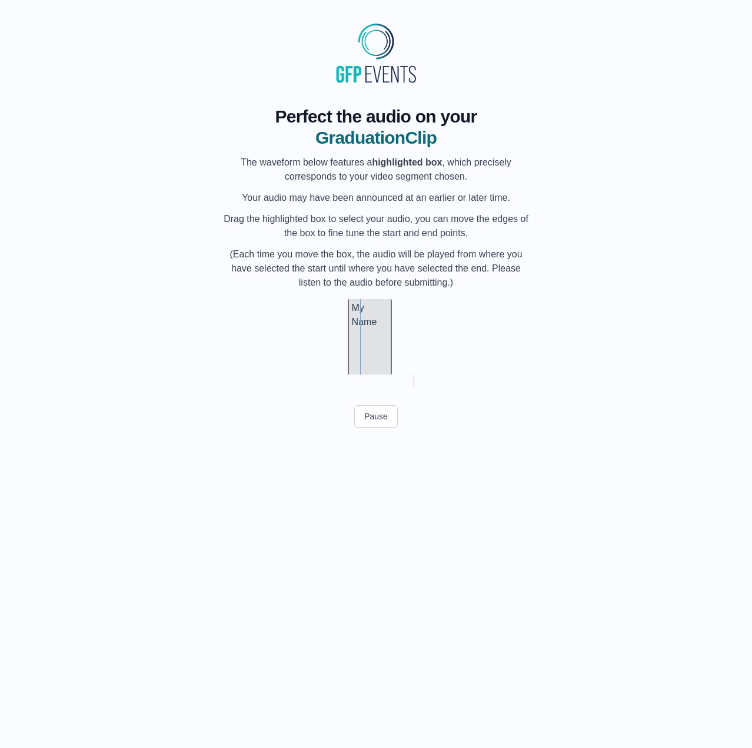
click at [377, 348] on div "My Name" at bounding box center [370, 336] width 44 height 75
click at [369, 419] on button "Preview Audio" at bounding box center [376, 416] width 72 height 22
click at [383, 441] on button "Submit" at bounding box center [376, 443] width 46 height 22
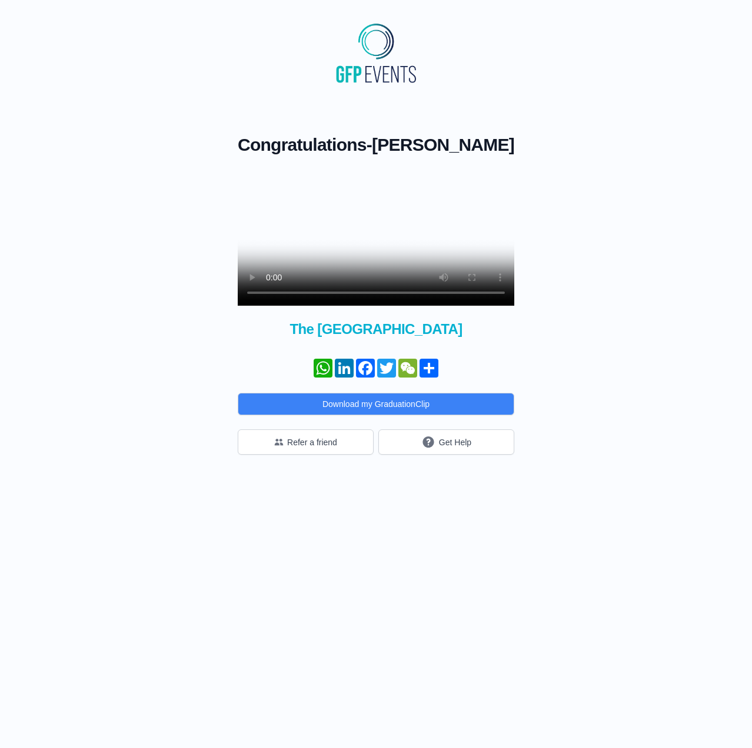
click at [320, 473] on html "Congratulations - [PERSON_NAME] × Share your GraduationClip now! WhatsApp Linke…" at bounding box center [376, 236] width 752 height 473
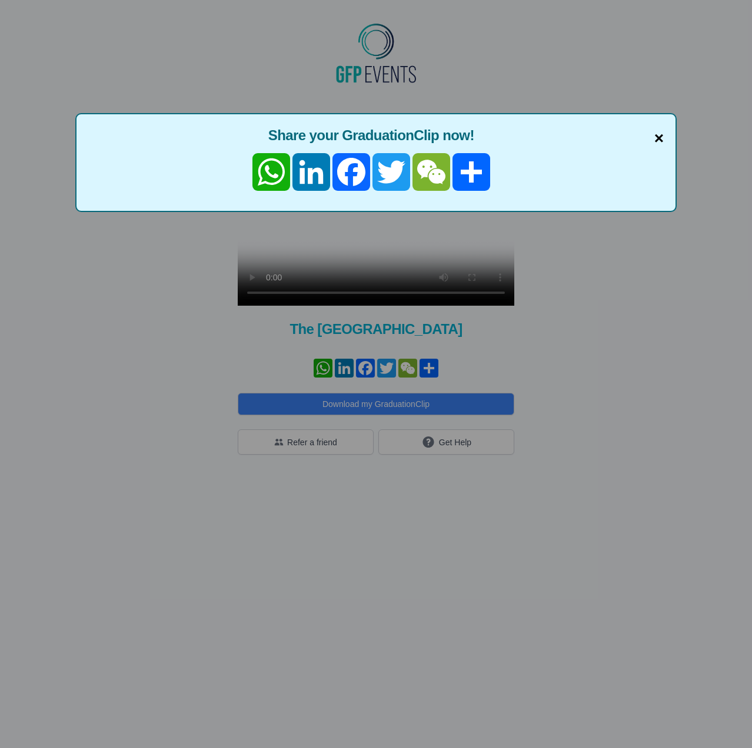
click at [655, 140] on span "×" at bounding box center [659, 138] width 9 height 25
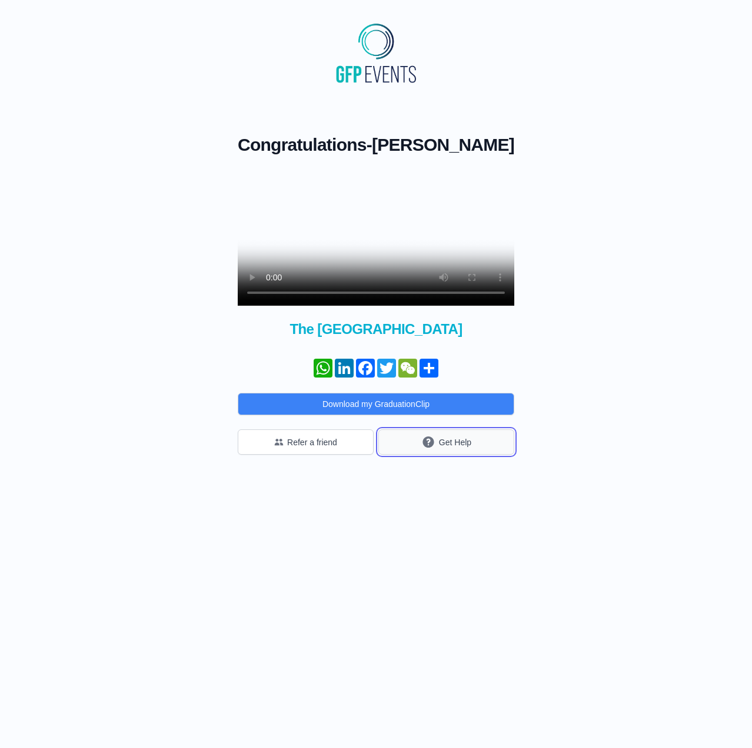
click at [453, 454] on button "Get Help" at bounding box center [447, 441] width 136 height 25
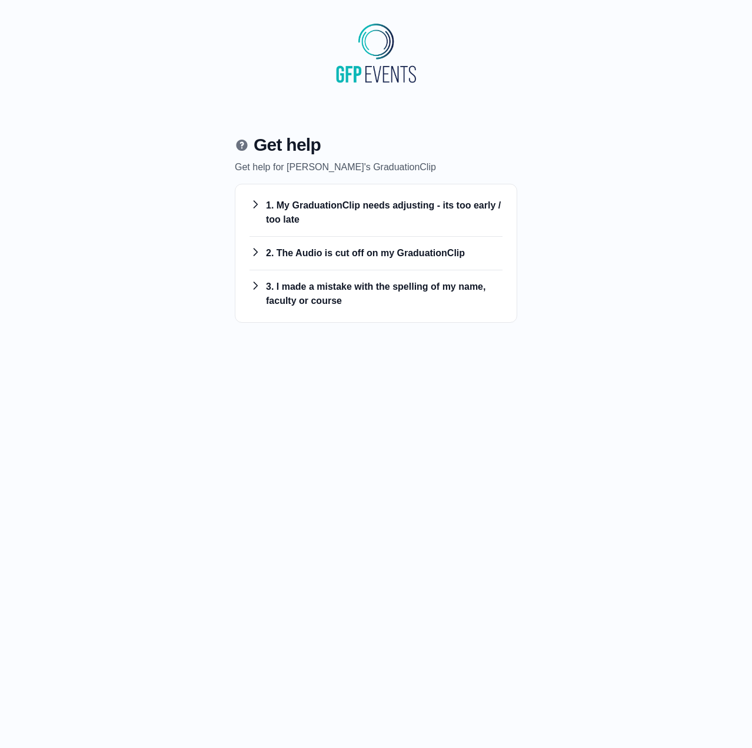
click at [337, 251] on h3 "2. The Audio is cut off on my GraduationClip" at bounding box center [376, 253] width 253 height 14
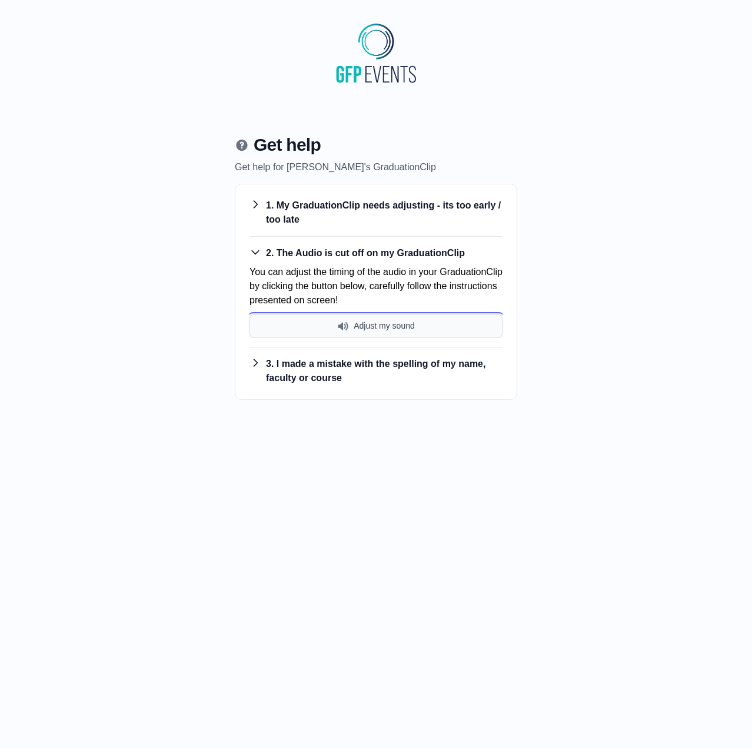
click at [348, 323] on img "submit" at bounding box center [343, 326] width 12 height 12
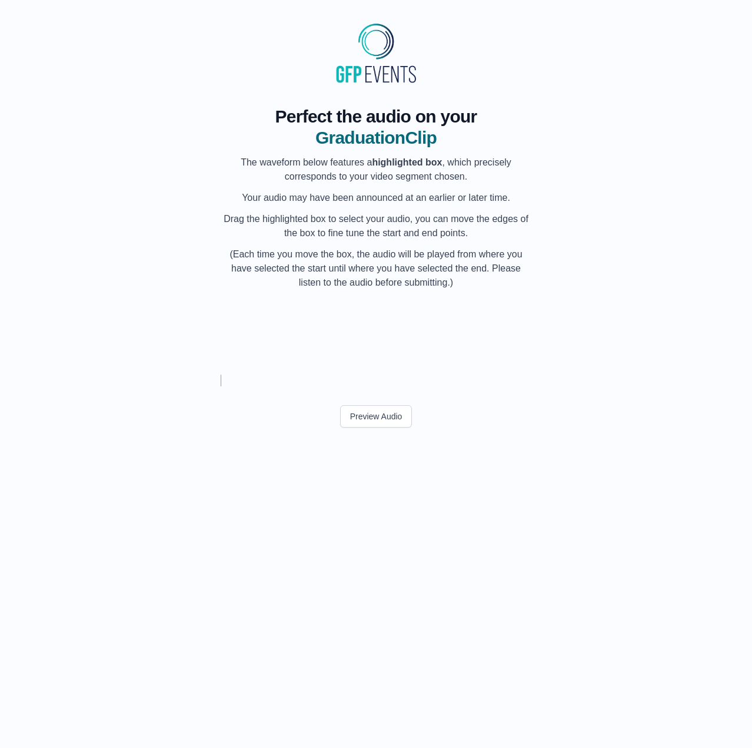
scroll to position [0, 59017]
click at [353, 330] on div at bounding box center [355, 336] width 5 height 75
click at [357, 351] on div "My Name" at bounding box center [360, 336] width 69 height 75
click at [351, 349] on div "My Name" at bounding box center [350, 336] width 69 height 75
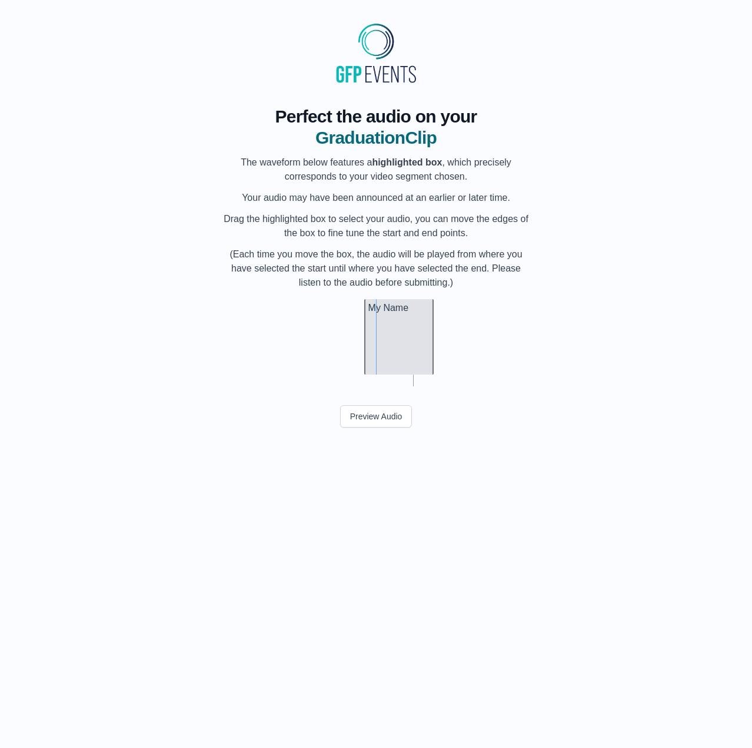
click at [402, 347] on div "My Name" at bounding box center [398, 336] width 69 height 75
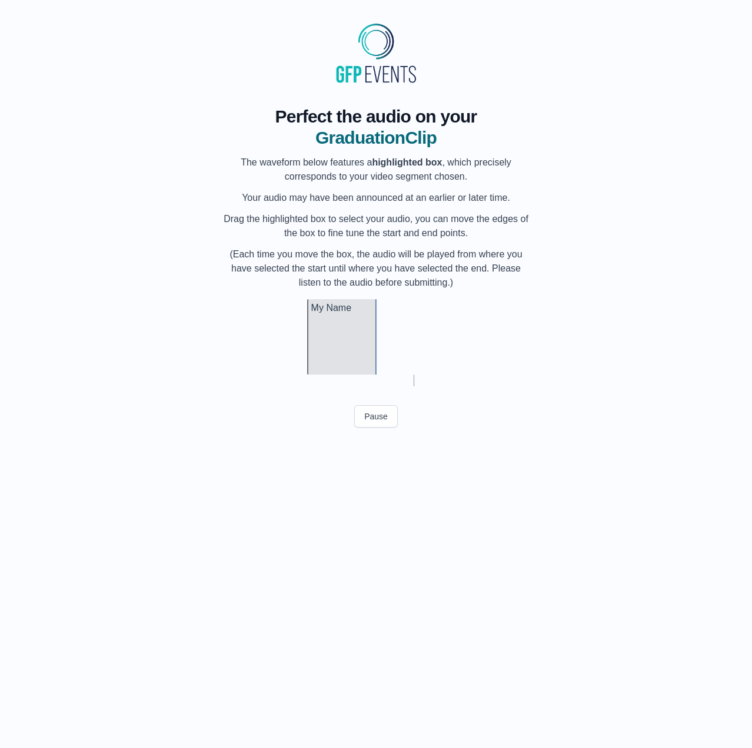
scroll to position [0, 59083]
click at [380, 337] on div at bounding box center [379, 336] width 5 height 75
click at [260, 332] on div at bounding box center [258, 336] width 5 height 75
click at [254, 337] on div at bounding box center [253, 336] width 5 height 75
click at [249, 338] on div at bounding box center [251, 336] width 5 height 75
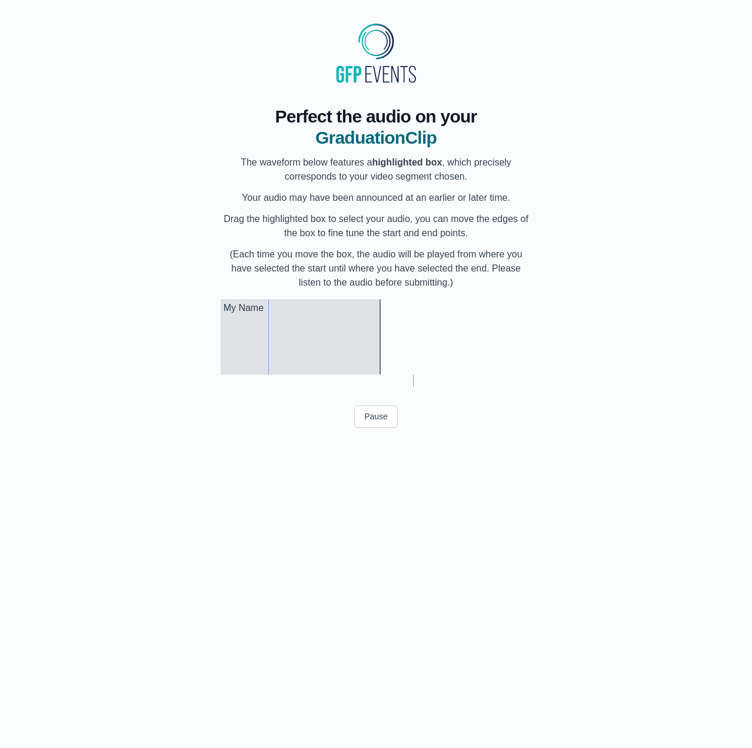
click at [219, 336] on div "Perfect the audio on your GraduationClip The waveform below features a highligh…" at bounding box center [376, 270] width 715 height 367
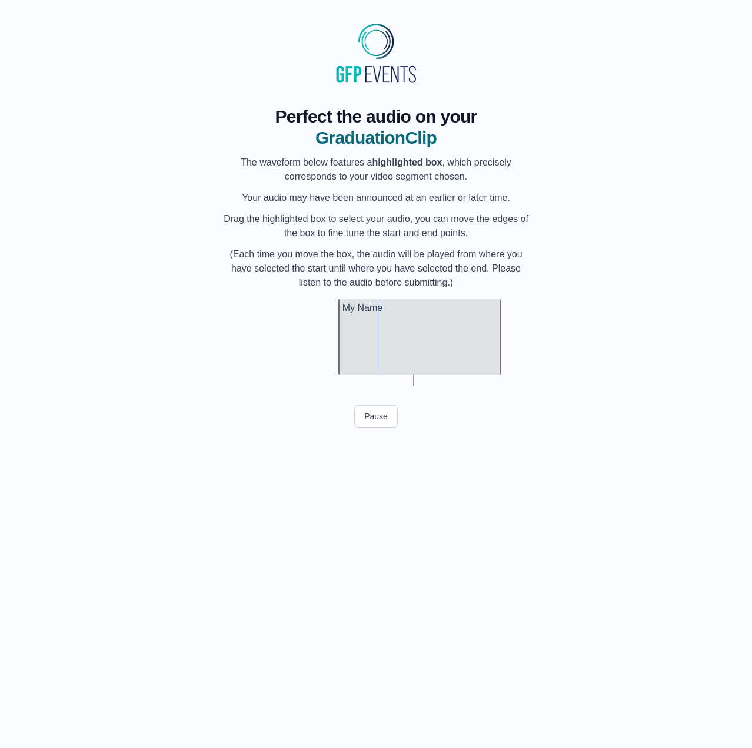
click at [348, 335] on div "My Name" at bounding box center [419, 336] width 162 height 75
click at [340, 334] on div at bounding box center [341, 336] width 5 height 75
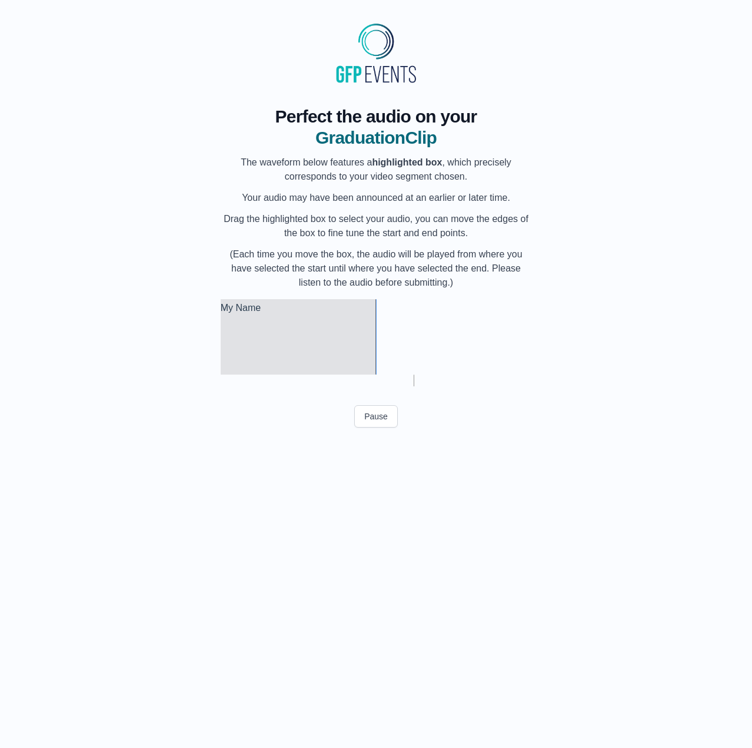
scroll to position [0, 59088]
click at [373, 343] on div at bounding box center [372, 336] width 5 height 75
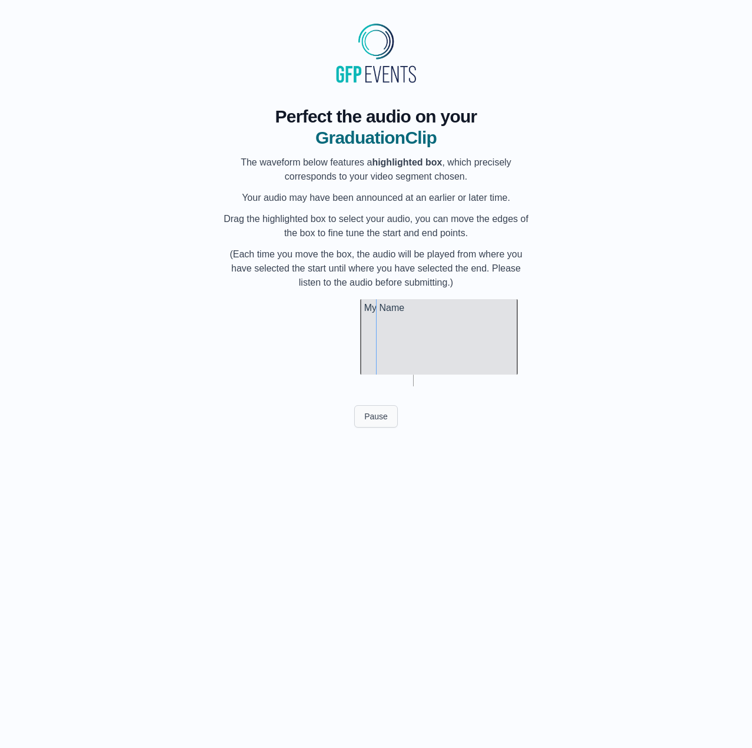
scroll to position [0, 58946]
click at [379, 411] on button "Pause" at bounding box center [376, 416] width 44 height 22
click at [380, 410] on button "Preview Audio" at bounding box center [376, 416] width 72 height 22
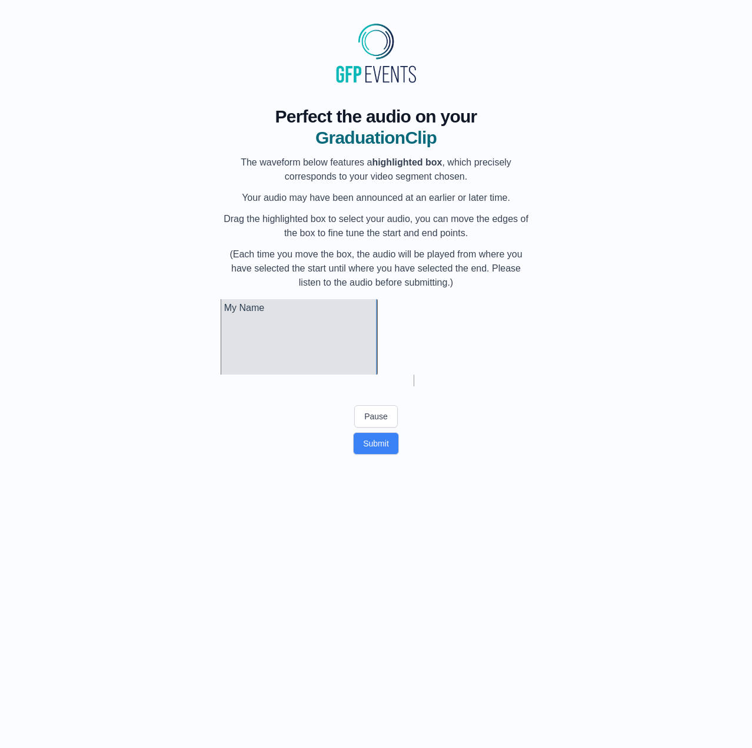
scroll to position [0, 59085]
click at [372, 435] on button "Submit" at bounding box center [376, 443] width 46 height 22
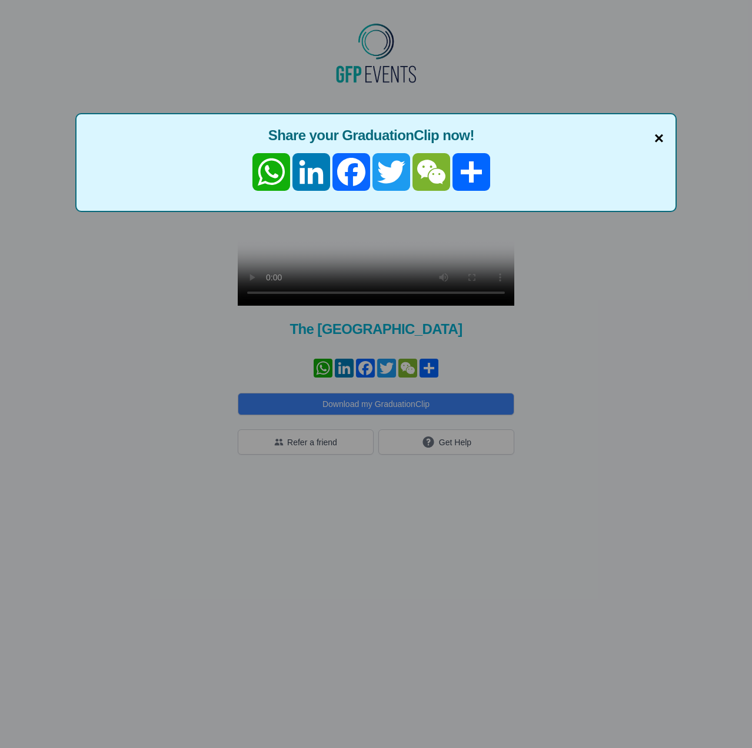
click at [661, 144] on span "×" at bounding box center [659, 138] width 9 height 25
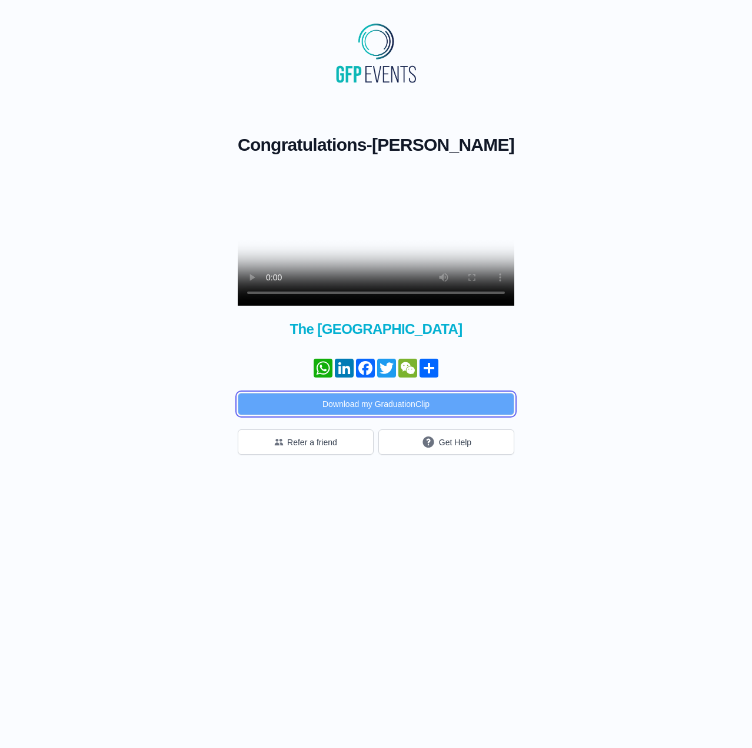
click at [391, 415] on button "Download my GraduationClip" at bounding box center [376, 404] width 277 height 22
